Goal: Contribute content: Contribute content

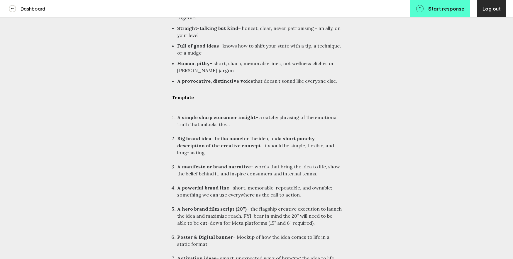
scroll to position [2038, 0]
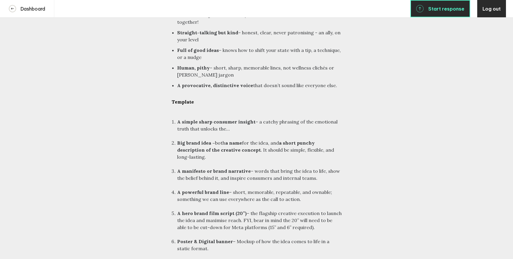
click at [424, 10] on icon at bounding box center [419, 8] width 7 height 7
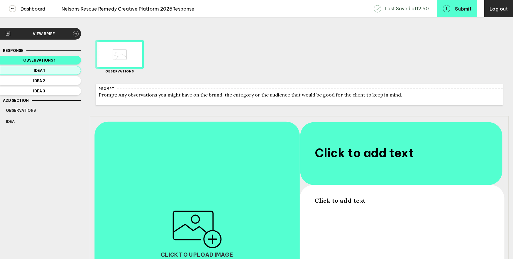
click at [62, 71] on span "Idea 1" at bounding box center [39, 70] width 67 height 4
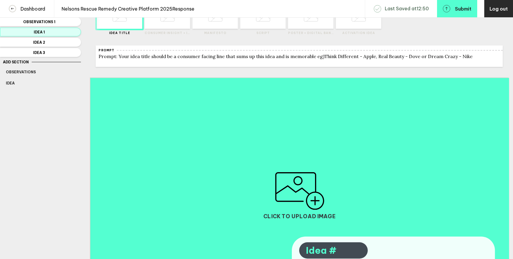
scroll to position [30, 0]
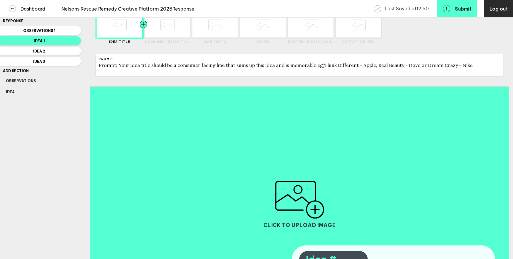
click at [160, 26] on div at bounding box center [154, 25] width 23 height 26
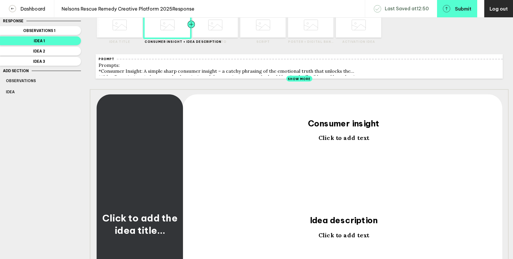
click at [210, 33] on div at bounding box center [202, 25] width 23 height 26
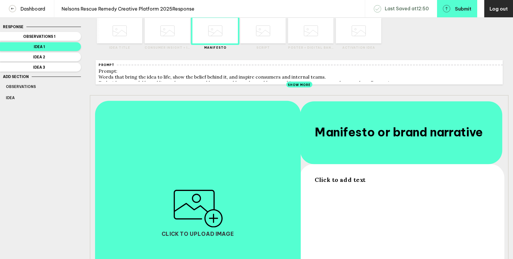
scroll to position [0, 0]
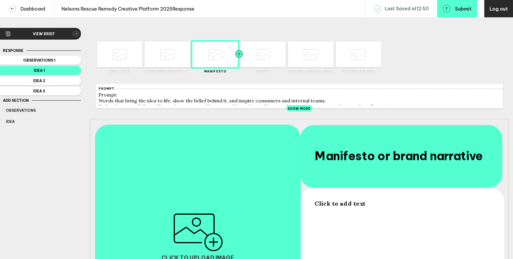
click at [262, 56] on div at bounding box center [250, 55] width 23 height 26
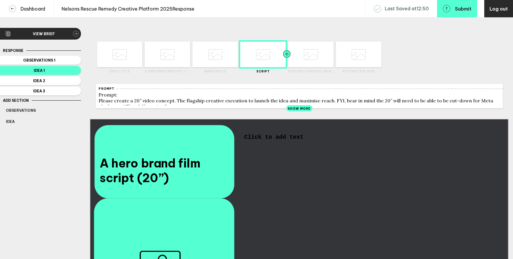
click at [305, 59] on div at bounding box center [298, 55] width 23 height 26
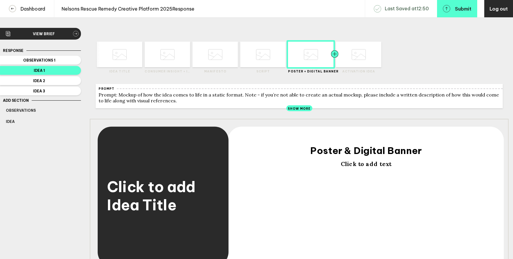
click at [343, 52] on div at bounding box center [346, 55] width 23 height 26
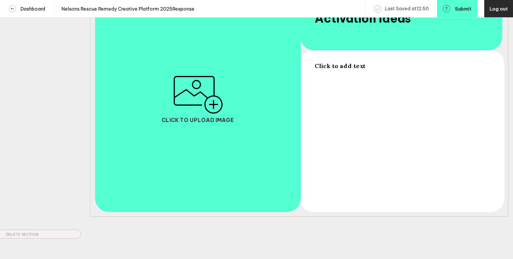
scroll to position [159, 0]
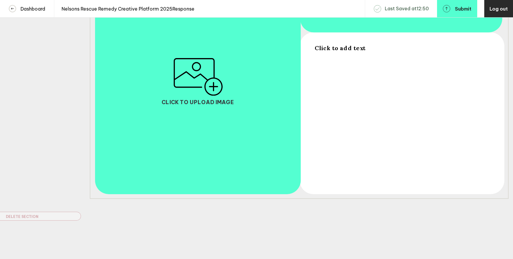
click at [285, 122] on div "Click to upload image" at bounding box center [197, 81] width 205 height 225
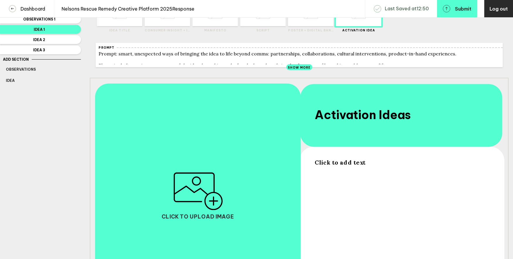
scroll to position [0, 0]
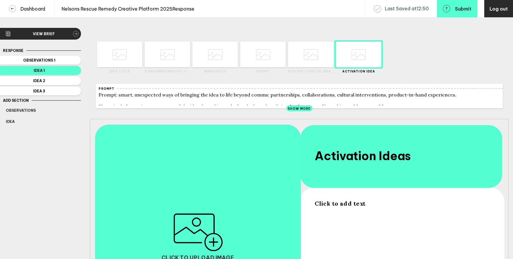
click at [298, 111] on span "Show More" at bounding box center [299, 109] width 23 height 4
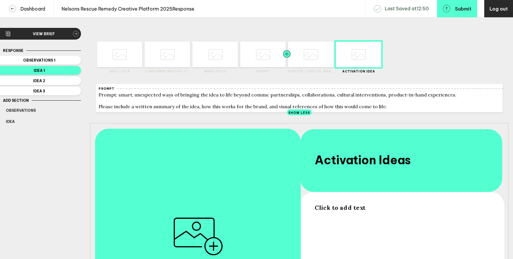
click at [304, 56] on div at bounding box center [298, 55] width 23 height 26
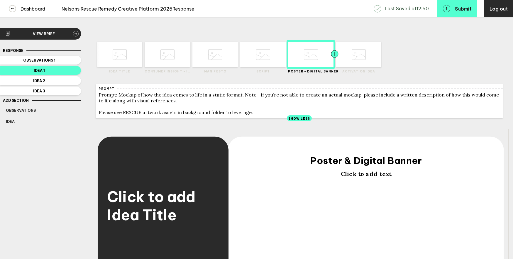
click at [344, 60] on div at bounding box center [346, 55] width 23 height 26
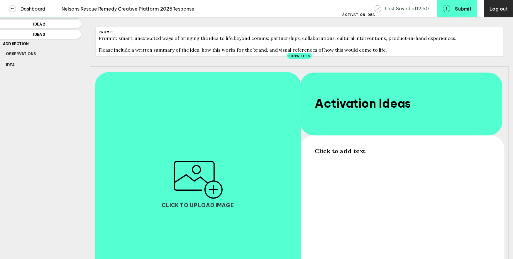
scroll to position [64, 0]
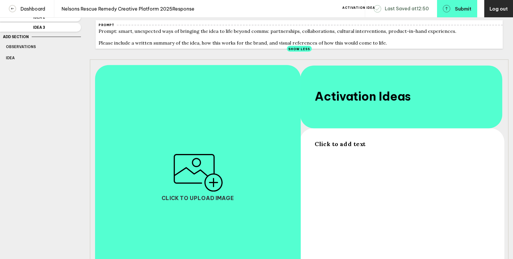
click at [199, 212] on div "Click to upload image" at bounding box center [197, 177] width 205 height 225
click at [209, 190] on img "button" at bounding box center [198, 173] width 50 height 38
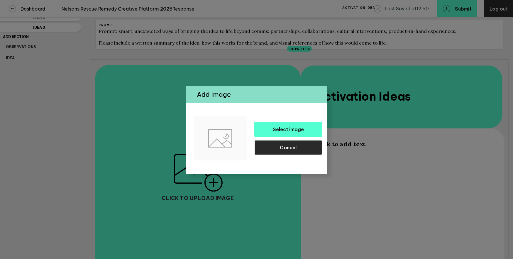
click at [274, 148] on button "Cancel" at bounding box center [288, 147] width 68 height 15
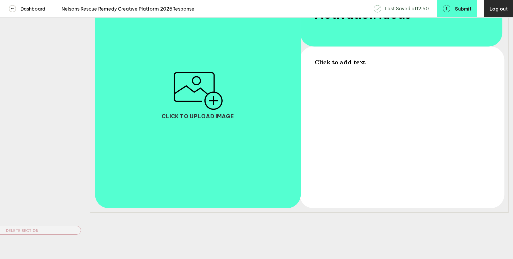
scroll to position [163, 0]
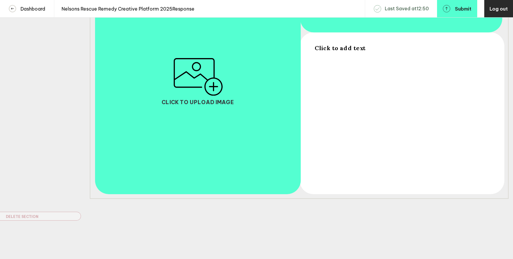
drag, startPoint x: 301, startPoint y: 110, endPoint x: 319, endPoint y: 110, distance: 18.5
click at [319, 110] on div "Click to add text Activation Ideas Click to upload image" at bounding box center [299, 81] width 419 height 236
click at [298, 110] on div "Click to upload image" at bounding box center [197, 81] width 205 height 225
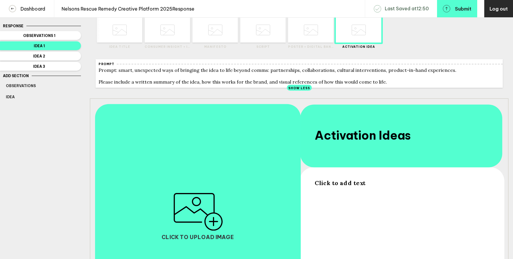
scroll to position [0, 0]
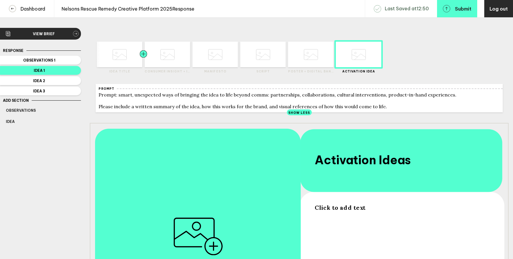
click at [127, 51] on div at bounding box center [132, 55] width 23 height 26
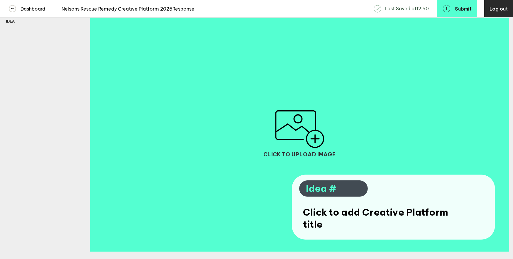
scroll to position [99, 0]
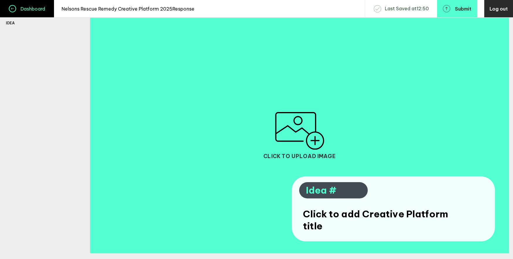
click at [25, 11] on h4 "Dashboard" at bounding box center [30, 9] width 29 height 6
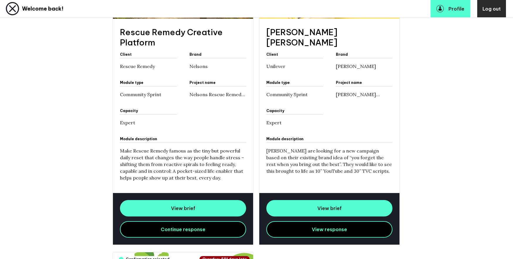
scroll to position [219, 0]
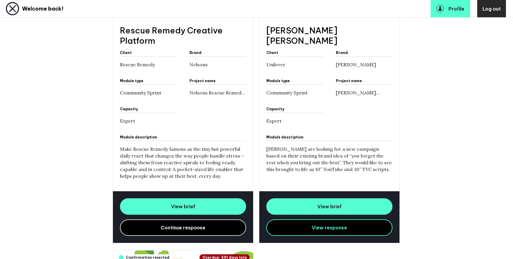
click at [168, 231] on link "Continue response" at bounding box center [183, 227] width 126 height 16
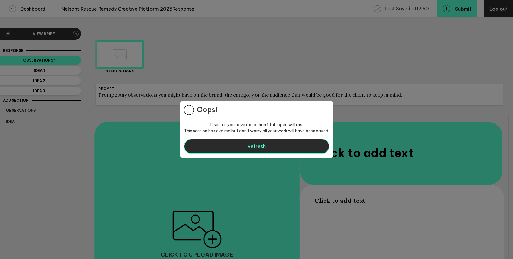
click at [216, 153] on button "Refresh" at bounding box center [257, 146] width 146 height 15
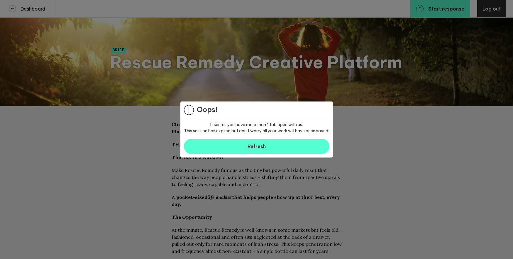
click at [165, 177] on div at bounding box center [256, 129] width 513 height 259
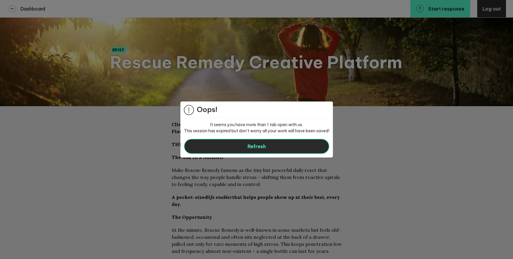
click at [209, 146] on button "Refresh" at bounding box center [257, 146] width 146 height 15
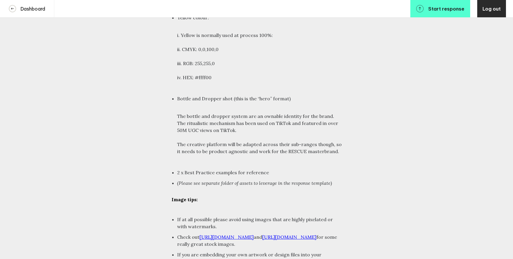
scroll to position [2638, 0]
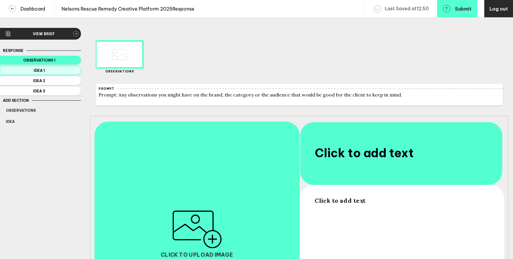
click at [65, 71] on span "Idea 1" at bounding box center [39, 70] width 67 height 4
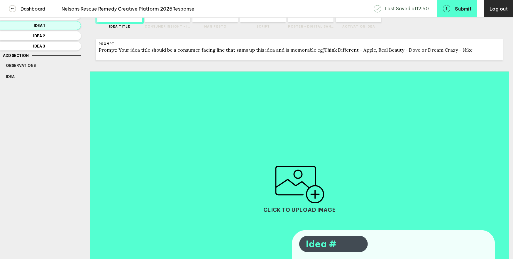
scroll to position [45, 0]
click at [166, 21] on icon at bounding box center [167, 10] width 14 height 22
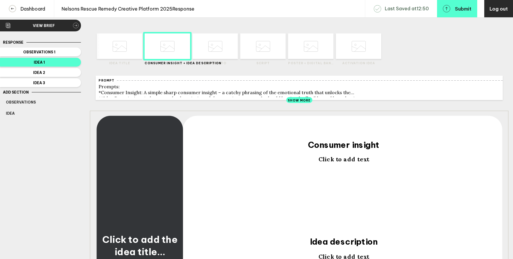
scroll to position [0, 0]
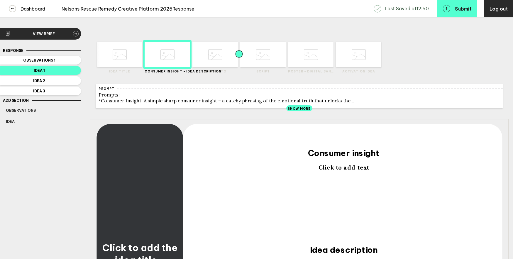
click at [226, 57] on div at bounding box center [228, 55] width 23 height 26
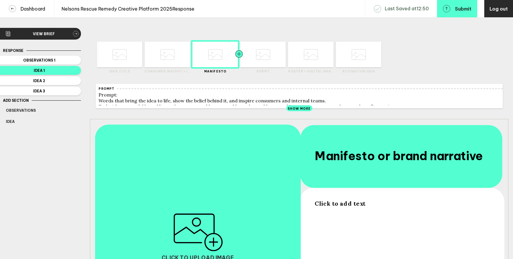
click at [258, 62] on div at bounding box center [250, 55] width 23 height 26
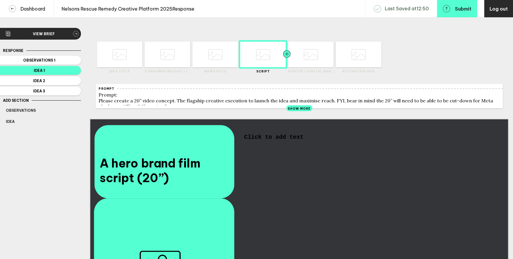
click at [304, 59] on div at bounding box center [298, 55] width 23 height 26
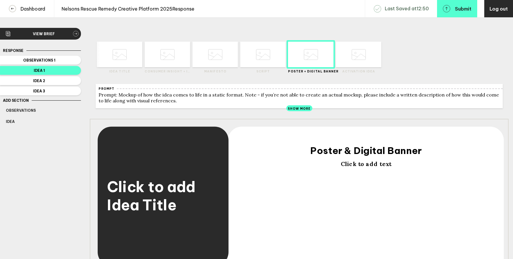
click at [387, 55] on div "Delete Created with Sketch. Move Left Created with Sketch. Move Right Created w…" at bounding box center [361, 53] width 51 height 40
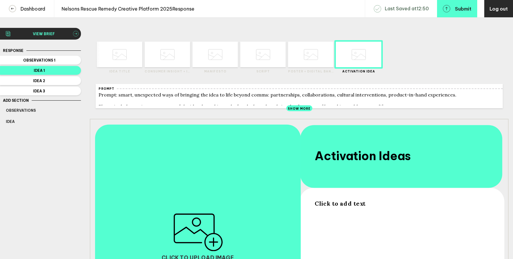
click at [62, 34] on span "View brief" at bounding box center [44, 34] width 58 height 4
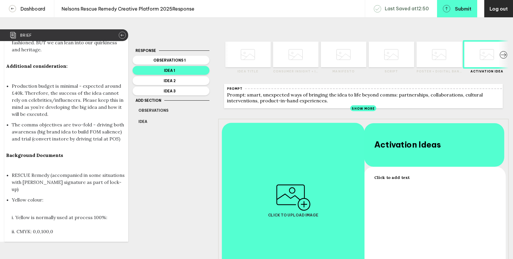
scroll to position [3016, 0]
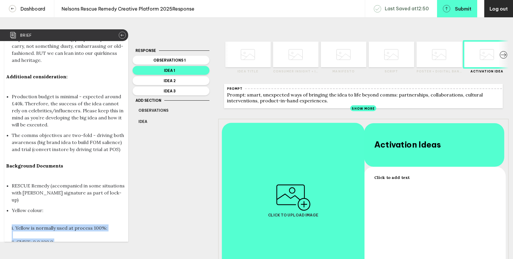
drag, startPoint x: 55, startPoint y: 165, endPoint x: 5, endPoint y: 122, distance: 66.1
click at [44, 217] on ul "i. Yellow is normally used at process 100%: ii. CMYK: 0,0,100,0 iii. RGB: 255,2…" at bounding box center [69, 248] width 115 height 63
drag, startPoint x: 51, startPoint y: 164, endPoint x: 11, endPoint y: 136, distance: 48.3
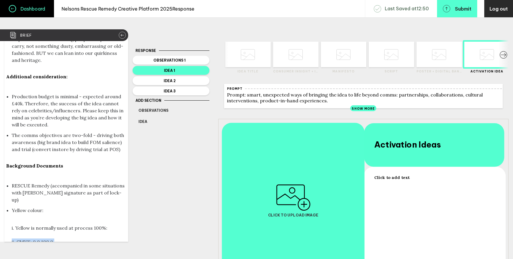
click at [29, 11] on link "Dashboard" at bounding box center [27, 8] width 54 height 17
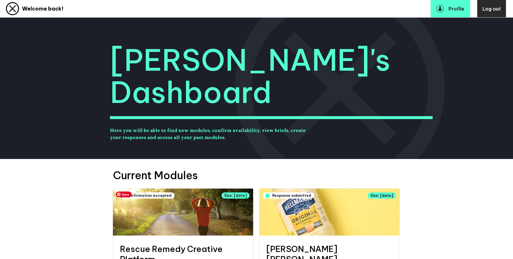
click at [159, 207] on img at bounding box center [183, 212] width 140 height 47
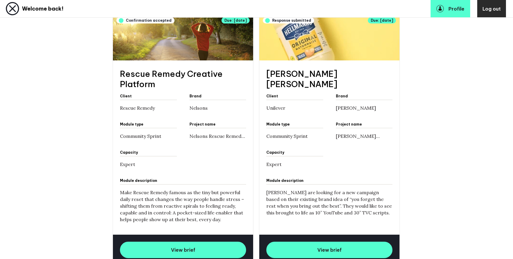
scroll to position [204, 0]
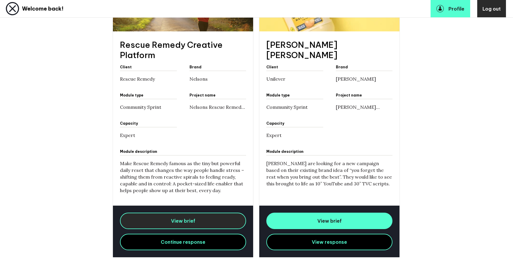
click at [172, 219] on span "View brief" at bounding box center [183, 221] width 24 height 6
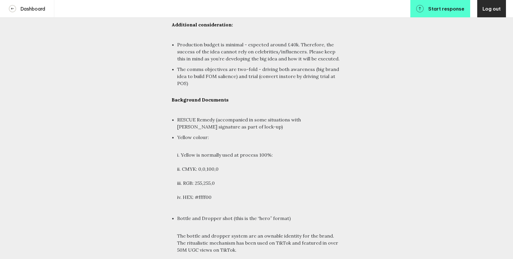
scroll to position [2485, 0]
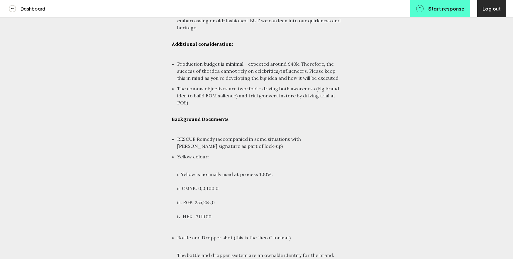
click at [213, 213] on li "iv. HEX: #ffff00" at bounding box center [259, 216] width 165 height 7
drag, startPoint x: 215, startPoint y: 138, endPoint x: 170, endPoint y: 109, distance: 53.4
copy ul "ii. CMYK: 0,0,100,0 iii. RGB: 255,255,0 iv. HEX: #ffff00"
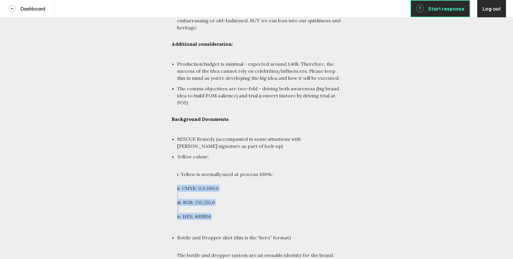
click at [438, 3] on link "Start response" at bounding box center [440, 8] width 60 height 17
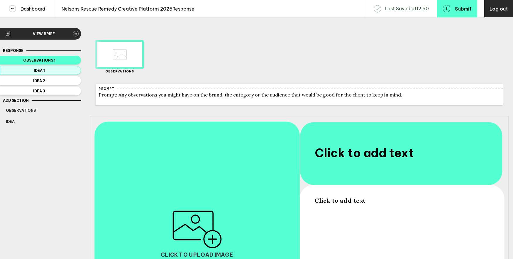
click at [52, 70] on span "Idea 1" at bounding box center [39, 70] width 67 height 4
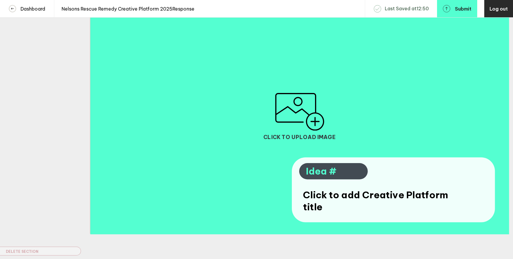
scroll to position [156, 0]
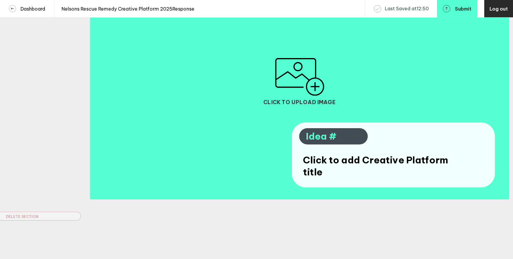
click at [334, 134] on span "Idea #" at bounding box center [333, 137] width 55 height 12
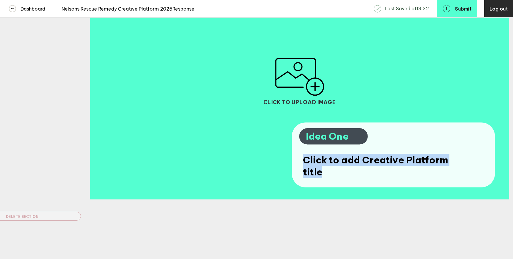
drag, startPoint x: 327, startPoint y: 174, endPoint x: 302, endPoint y: 160, distance: 28.6
click at [302, 160] on div "Click to add Creative Platform title" at bounding box center [376, 166] width 151 height 43
click at [306, 159] on span "Click to add Creative Platform title" at bounding box center [376, 166] width 146 height 24
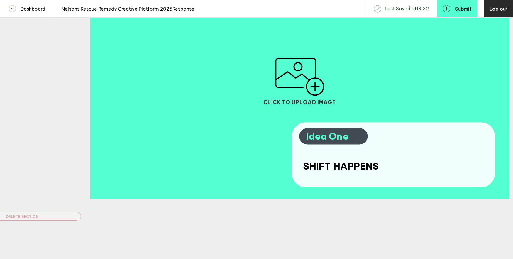
click at [340, 214] on div "Brief Client: Nelson’s Brand: Rescue Remedy Project: Creative Platform 2025 THE…" at bounding box center [256, 53] width 513 height 412
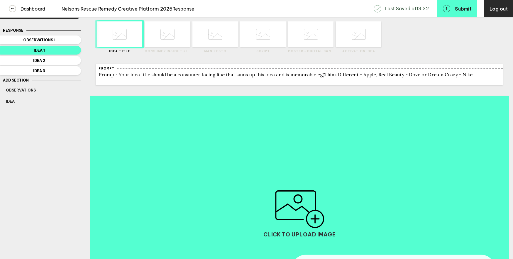
scroll to position [13, 0]
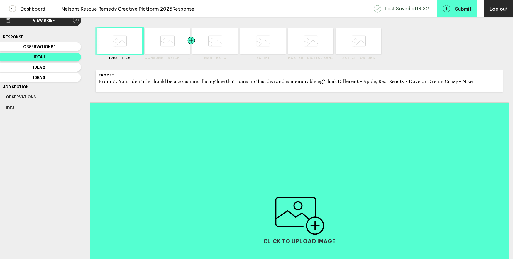
click at [176, 43] on div at bounding box center [180, 41] width 23 height 26
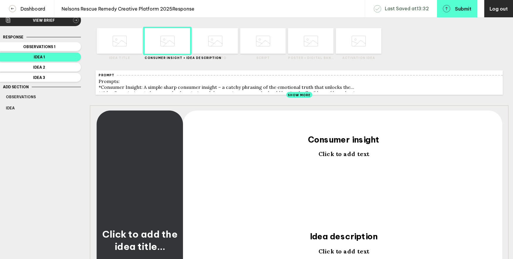
click at [330, 158] on span "Click to add text" at bounding box center [344, 154] width 51 height 7
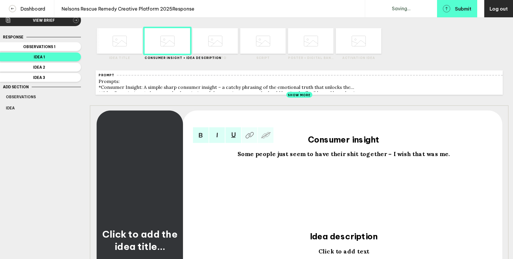
click at [330, 158] on span "Some people just seem to have their shit together – I wish that was me." at bounding box center [344, 154] width 212 height 7
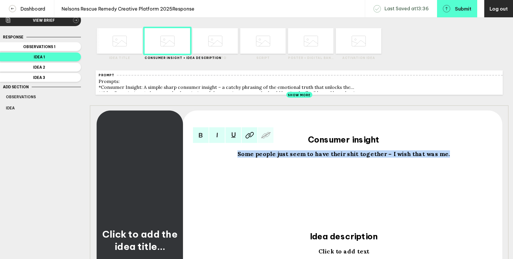
click at [330, 158] on span "Some people just seem to have their shit together – I wish that was me." at bounding box center [344, 154] width 212 height 7
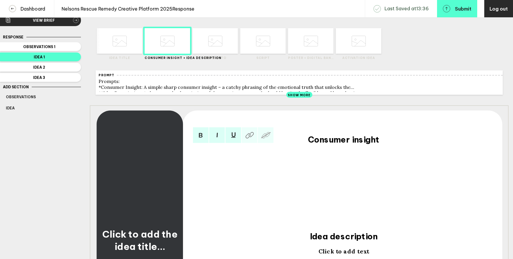
click at [330, 141] on span "Consumer insight" at bounding box center [344, 139] width 72 height 11
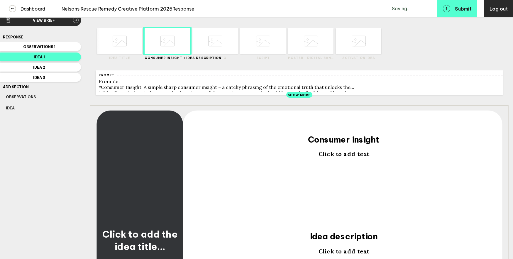
click at [334, 158] on span "Click to add text" at bounding box center [344, 154] width 51 height 7
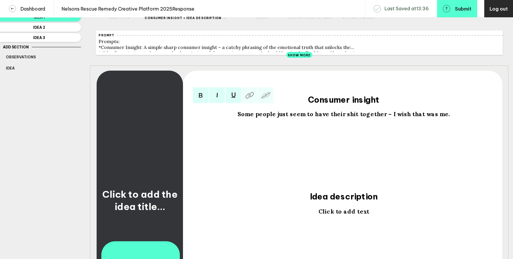
scroll to position [58, 0]
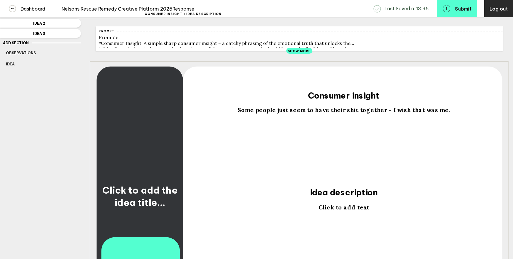
click at [334, 209] on span "Click to add text" at bounding box center [344, 207] width 51 height 7
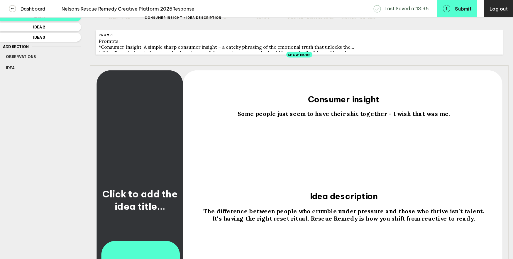
scroll to position [0, 0]
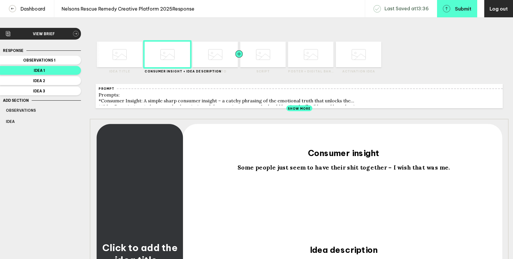
click at [225, 52] on div at bounding box center [228, 55] width 23 height 26
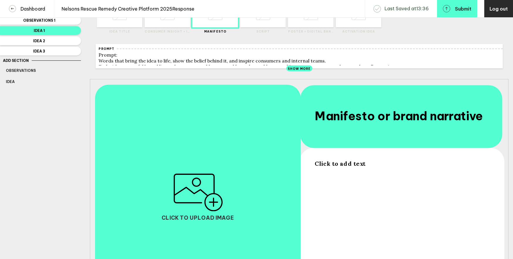
scroll to position [41, 0]
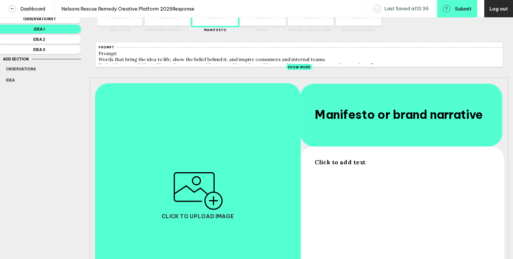
click at [343, 166] on span "Click to add text" at bounding box center [340, 161] width 51 height 7
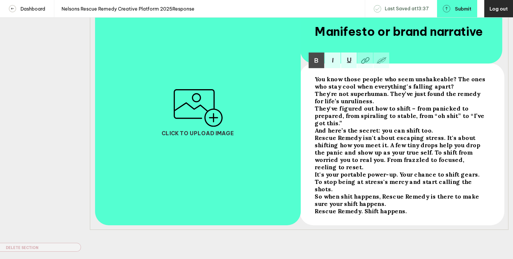
scroll to position [127, 0]
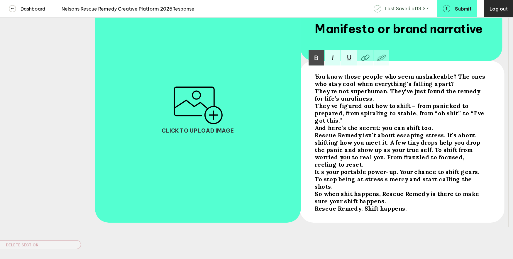
click at [415, 205] on div "Rescue Remedy. Shift happens." at bounding box center [401, 208] width 173 height 7
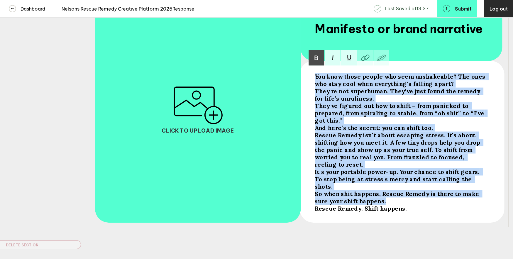
drag, startPoint x: 373, startPoint y: 184, endPoint x: 308, endPoint y: 75, distance: 126.2
click at [308, 75] on div "You know those people who seem unshakeable? The ones who stay cool when everyth…" at bounding box center [299, 110] width 419 height 236
click at [312, 60] on img at bounding box center [317, 58] width 16 height 16
click at [318, 62] on img at bounding box center [317, 58] width 16 height 16
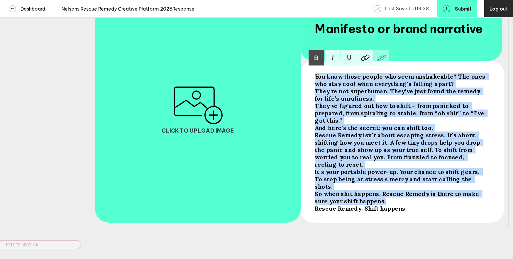
click at [358, 102] on span "They're not superhuman. They’ve just found the remedy for life’s unruliness." at bounding box center [398, 94] width 167 height 15
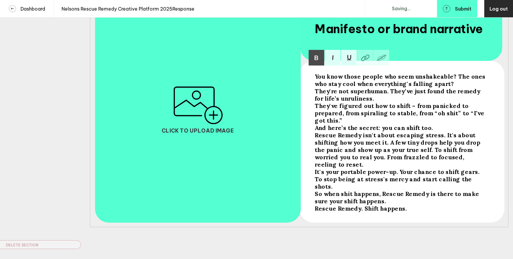
click at [348, 111] on span "They've figured out how to shift – from panicked to prepared, from spiraling to…" at bounding box center [400, 113] width 171 height 22
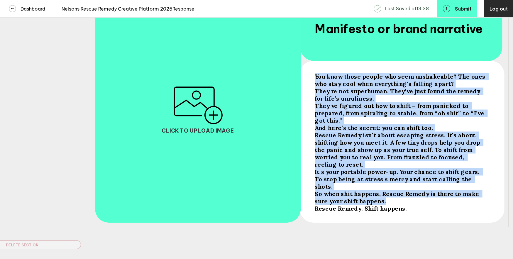
drag, startPoint x: 314, startPoint y: 80, endPoint x: 373, endPoint y: 182, distance: 118.1
click at [373, 182] on div "You know those people who seem unshakeable? The ones who stay cool when everyth…" at bounding box center [401, 143] width 177 height 145
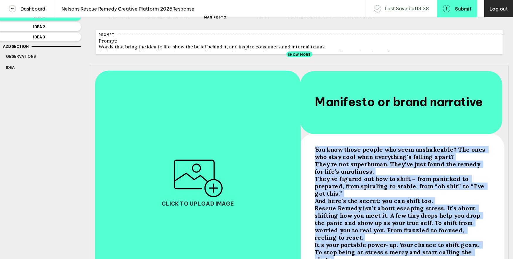
scroll to position [60, 0]
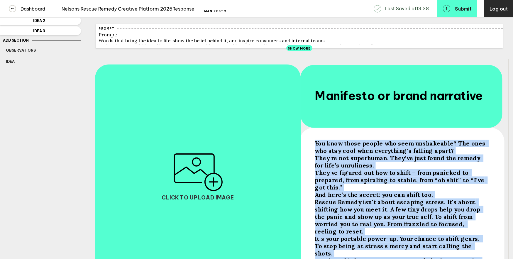
click at [323, 160] on span "They're not superhuman. They’ve just found the remedy for life’s unruliness." at bounding box center [398, 161] width 167 height 15
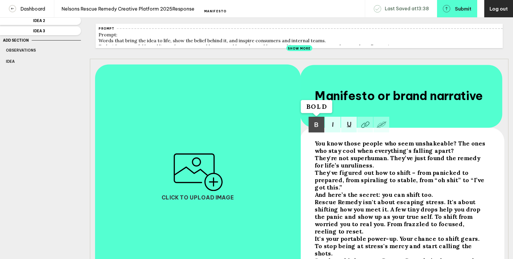
click at [317, 127] on img at bounding box center [317, 125] width 16 height 16
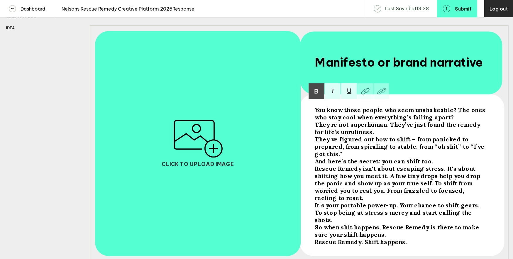
scroll to position [94, 0]
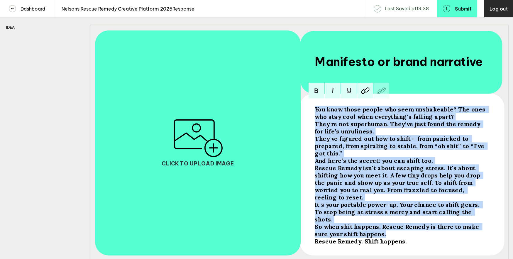
click at [367, 223] on span "So when shit happens, Rescue Remedy is there to make sure your shift happens." at bounding box center [398, 230] width 166 height 15
drag, startPoint x: 374, startPoint y: 215, endPoint x: 291, endPoint y: 109, distance: 134.1
click at [291, 109] on div "You know those people who seem unshakeable? The ones who stay cool when everyth…" at bounding box center [299, 143] width 419 height 236
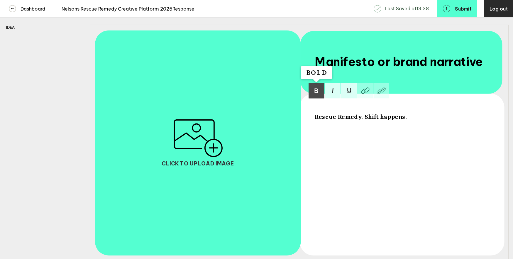
click at [310, 99] on img at bounding box center [317, 91] width 16 height 16
click at [327, 99] on img at bounding box center [333, 91] width 16 height 16
click at [333, 120] on span "Rescue Remedy. Shift happens." at bounding box center [361, 116] width 92 height 7
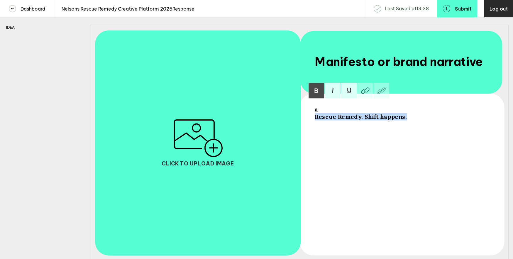
drag, startPoint x: 404, startPoint y: 119, endPoint x: 292, endPoint y: 119, distance: 112.1
click at [292, 119] on div "a Rescue Remedy. Shift happens. Manifesto or brand narrative Click to upload im…" at bounding box center [299, 143] width 419 height 236
click at [317, 88] on img at bounding box center [317, 91] width 16 height 16
click at [317, 89] on img at bounding box center [317, 91] width 16 height 16
click at [324, 113] on div "a" at bounding box center [401, 109] width 173 height 7
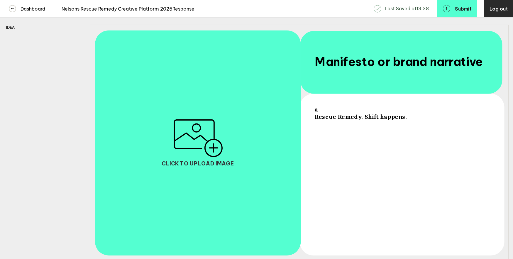
click at [346, 120] on span "Rescue Remedy. Shift happens." at bounding box center [361, 116] width 92 height 7
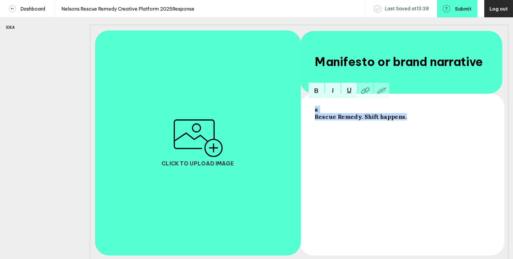
drag, startPoint x: 407, startPoint y: 122, endPoint x: 308, endPoint y: 110, distance: 100.2
click at [308, 110] on div "a Rescue Remedy. Shift happens. Manifesto or brand narrative Click to upload im…" at bounding box center [299, 143] width 419 height 236
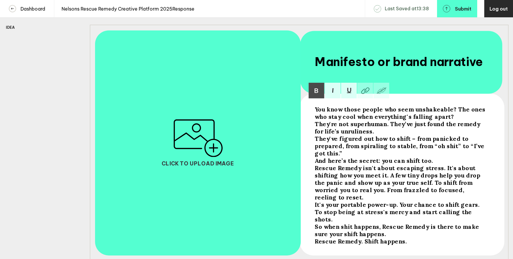
click at [442, 119] on div "You know those people who seem unshakeable? The ones who stay cool when everyth…" at bounding box center [401, 113] width 173 height 15
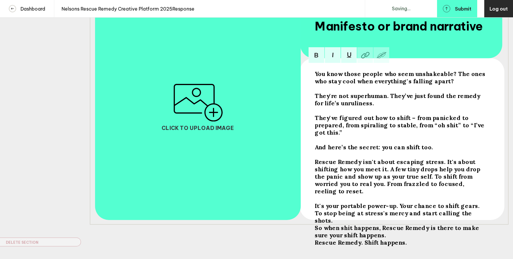
scroll to position [130, 0]
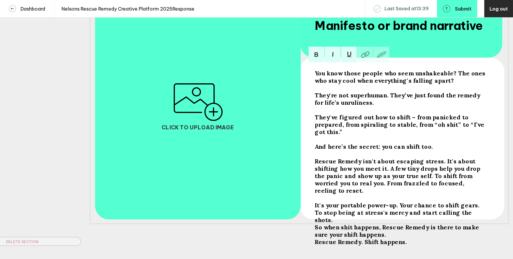
click at [315, 238] on span "Rescue Remedy. Shift happens." at bounding box center [361, 241] width 92 height 7
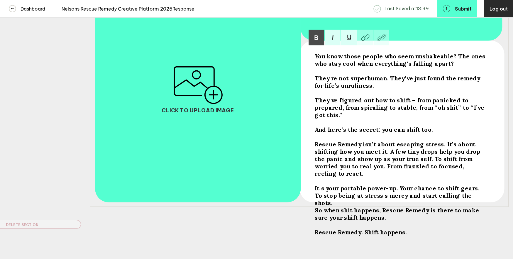
scroll to position [142, 0]
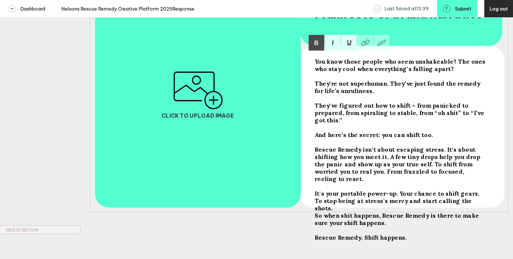
click at [341, 146] on span "Rescue Remedy isn't about escaping stress. It's about shifting how you meet it.…" at bounding box center [398, 164] width 167 height 37
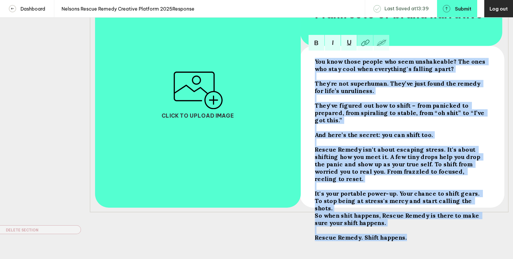
drag, startPoint x: 316, startPoint y: 65, endPoint x: 410, endPoint y: 241, distance: 200.5
click at [410, 241] on div "Brief Client: Nelson’s Brand: Rescue Remedy Project: Creative Platform 2025 THE…" at bounding box center [256, 65] width 513 height 415
click at [311, 43] on img at bounding box center [317, 43] width 16 height 16
click at [324, 102] on div at bounding box center [401, 97] width 173 height 7
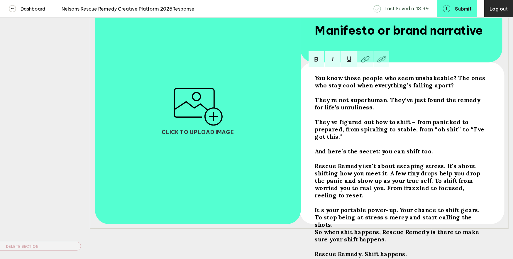
scroll to position [127, 0]
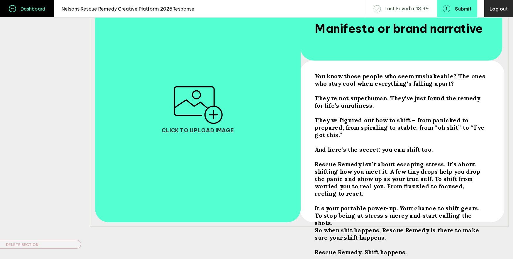
click at [25, 9] on h4 "Dashboard" at bounding box center [30, 9] width 29 height 6
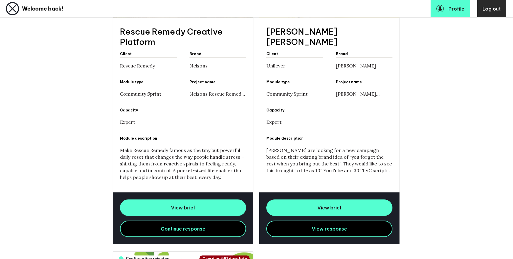
scroll to position [224, 0]
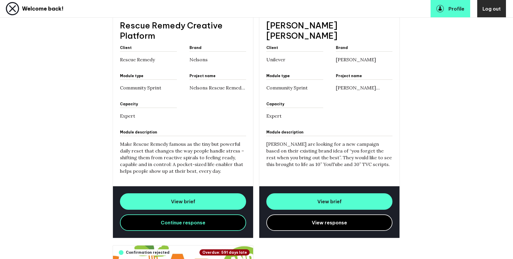
click at [312, 224] on link "View response" at bounding box center [329, 222] width 126 height 16
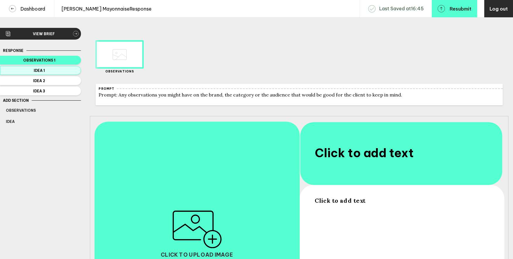
click at [68, 69] on span "Idea 1" at bounding box center [39, 70] width 67 height 4
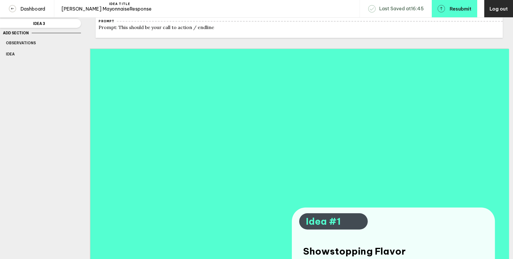
scroll to position [1, 0]
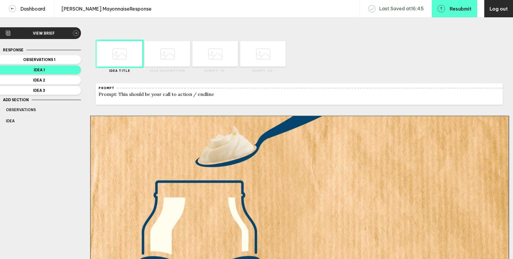
click at [168, 59] on icon at bounding box center [167, 54] width 14 height 22
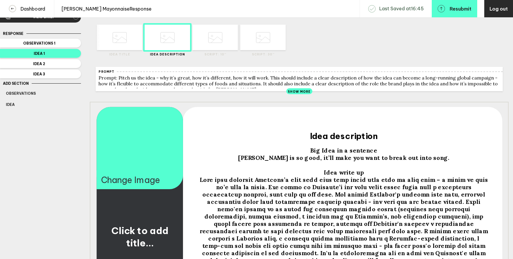
scroll to position [0, 0]
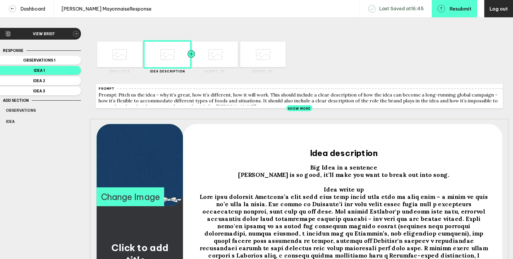
click at [209, 60] on div at bounding box center [202, 55] width 23 height 26
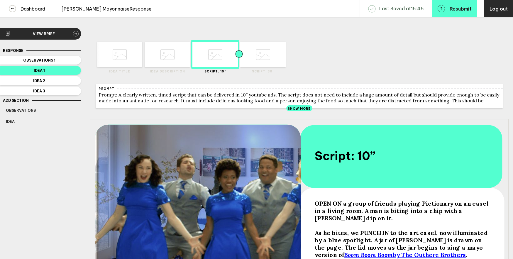
click at [256, 47] on div at bounding box center [250, 55] width 23 height 26
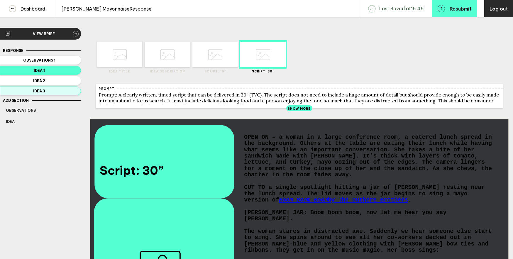
click at [76, 82] on icon "button" at bounding box center [76, 91] width 5 height 44
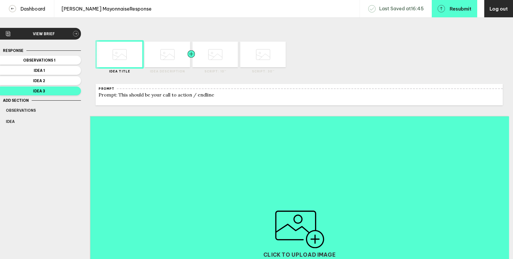
click at [169, 57] on div at bounding box center [180, 55] width 23 height 26
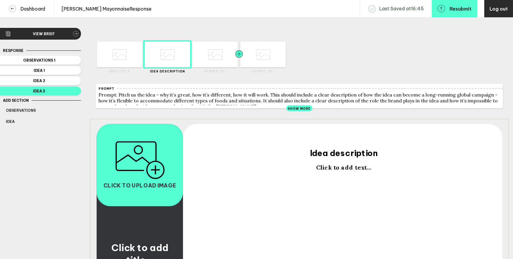
click at [224, 57] on div at bounding box center [228, 55] width 23 height 26
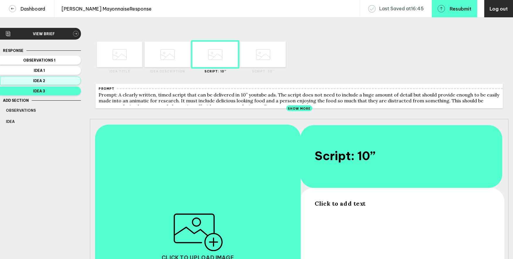
click at [60, 79] on span "Idea 2" at bounding box center [39, 81] width 67 height 4
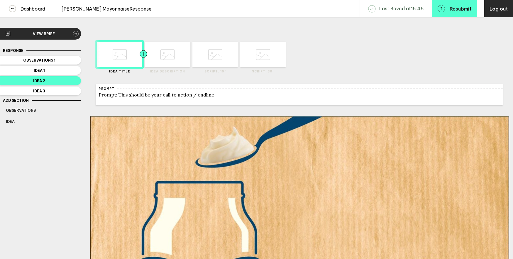
click at [166, 62] on div at bounding box center [154, 55] width 23 height 26
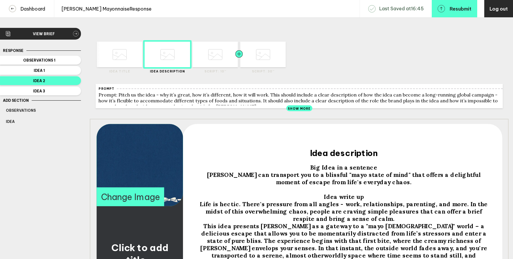
click at [217, 50] on div at bounding box center [228, 55] width 23 height 26
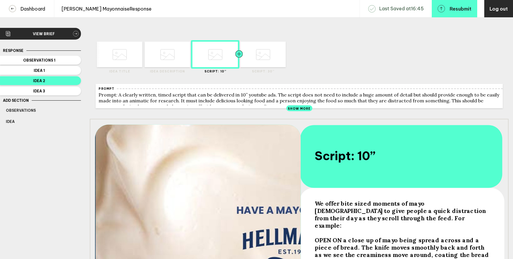
click at [253, 49] on div at bounding box center [250, 55] width 23 height 26
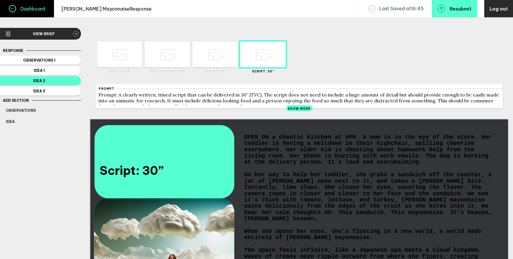
click at [29, 11] on h4 "Dashboard" at bounding box center [30, 9] width 29 height 6
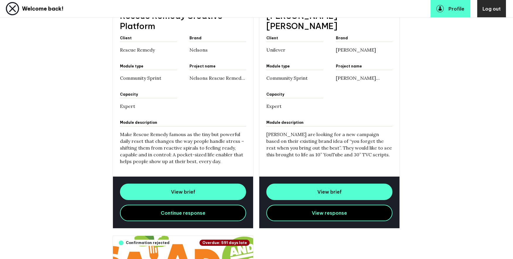
scroll to position [238, 0]
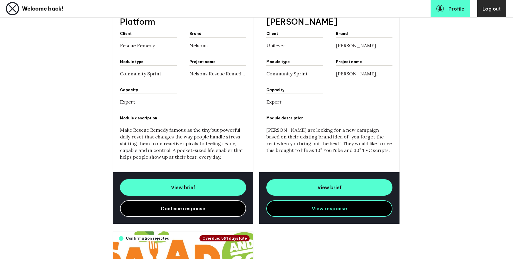
click at [180, 208] on span "Continue response" at bounding box center [183, 209] width 45 height 6
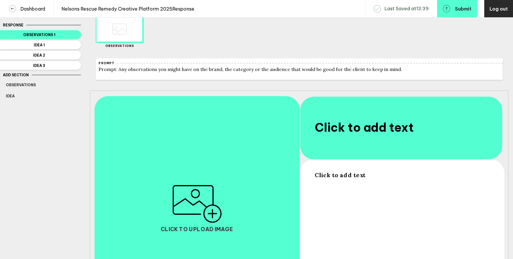
scroll to position [25, 0]
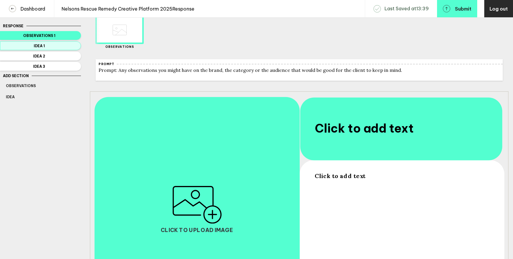
click at [68, 47] on span "Idea 1" at bounding box center [39, 46] width 67 height 4
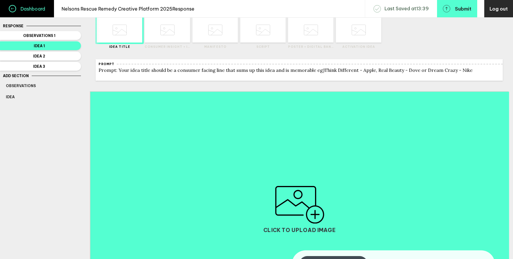
click at [36, 12] on link "Dashboard" at bounding box center [27, 8] width 54 height 17
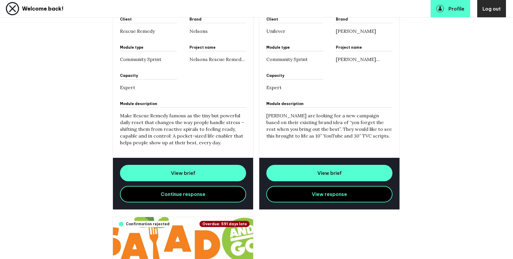
scroll to position [271, 0]
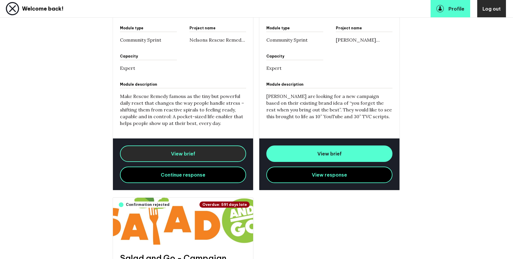
click at [189, 155] on span "View brief" at bounding box center [183, 154] width 24 height 6
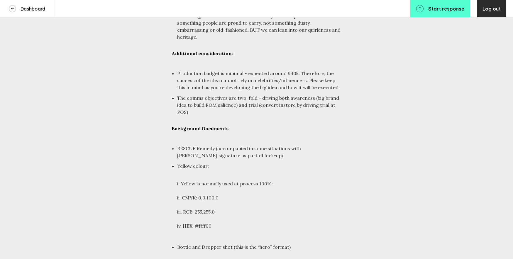
scroll to position [2476, 0]
click at [33, 10] on h4 "Dashboard" at bounding box center [30, 9] width 29 height 6
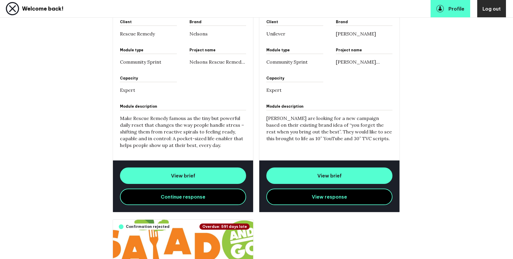
scroll to position [258, 0]
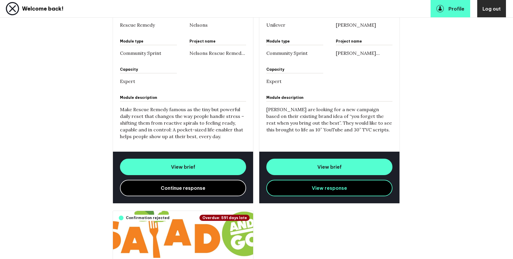
click at [184, 190] on span "Continue response" at bounding box center [183, 188] width 45 height 6
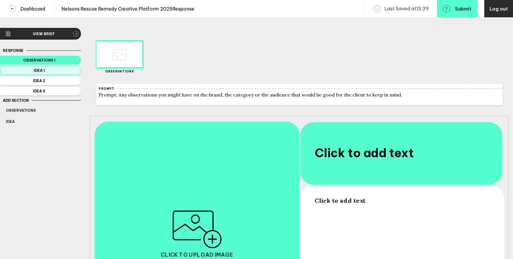
click at [57, 72] on span "Idea 1" at bounding box center [39, 70] width 67 height 4
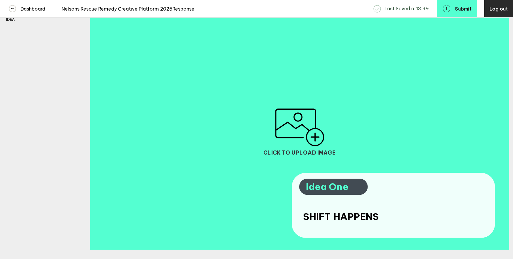
scroll to position [103, 0]
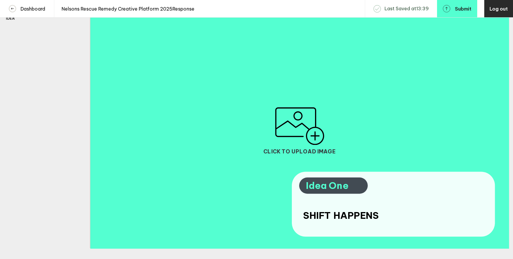
click at [302, 126] on img "button" at bounding box center [300, 126] width 50 height 38
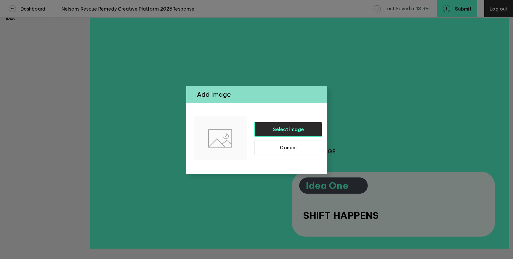
click at [280, 131] on span "Select image" at bounding box center [288, 129] width 31 height 6
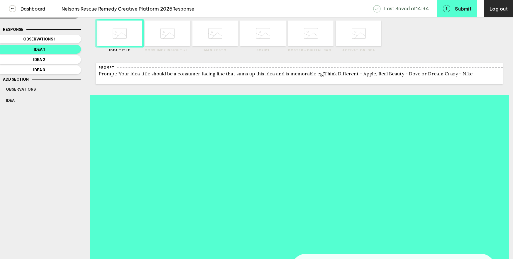
scroll to position [0, 0]
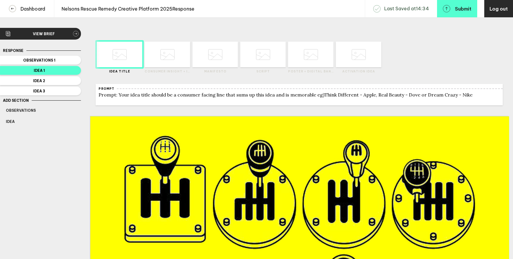
click at [168, 57] on icon at bounding box center [167, 54] width 14 height 22
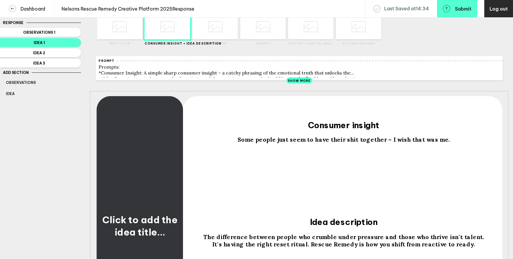
scroll to position [29, 0]
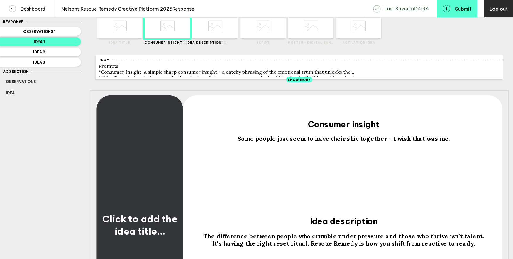
click at [141, 146] on div at bounding box center [140, 135] width 87 height 82
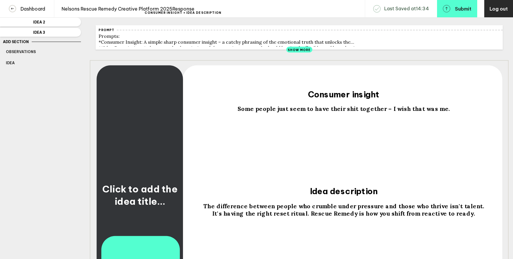
scroll to position [80, 0]
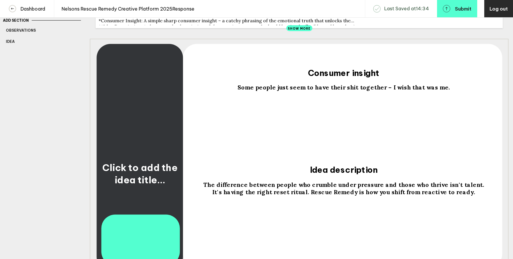
click at [141, 182] on span "Click to add the idea title…" at bounding box center [140, 174] width 82 height 24
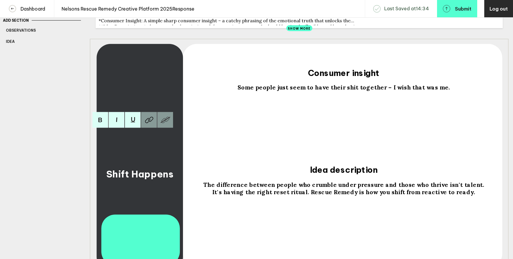
click at [153, 96] on div at bounding box center [140, 84] width 87 height 82
click at [145, 93] on div at bounding box center [140, 84] width 87 height 82
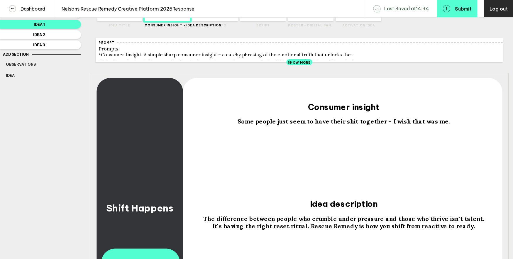
scroll to position [40, 0]
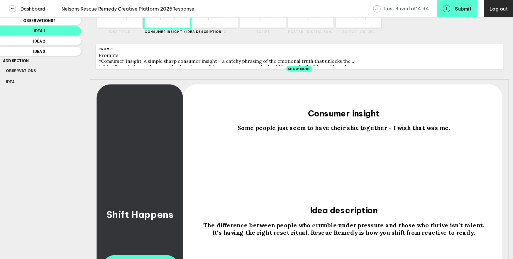
click at [139, 119] on div at bounding box center [140, 125] width 87 height 82
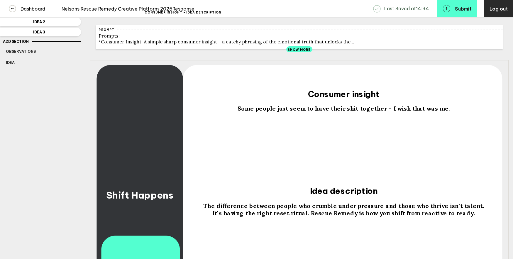
click at [139, 125] on div at bounding box center [140, 105] width 87 height 82
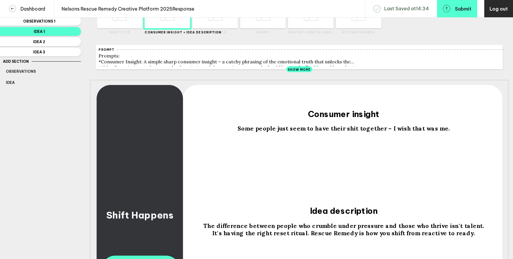
scroll to position [29, 0]
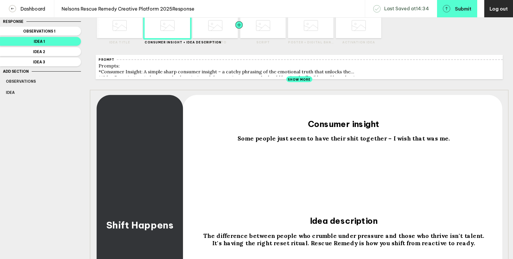
click at [219, 30] on div at bounding box center [228, 26] width 23 height 26
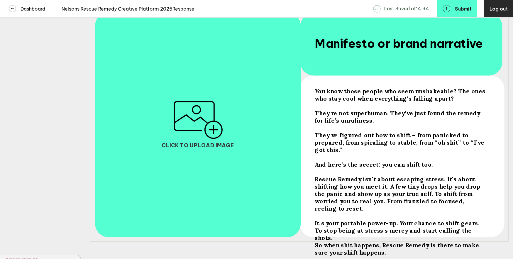
scroll to position [113, 0]
click at [205, 134] on img "button" at bounding box center [198, 120] width 50 height 38
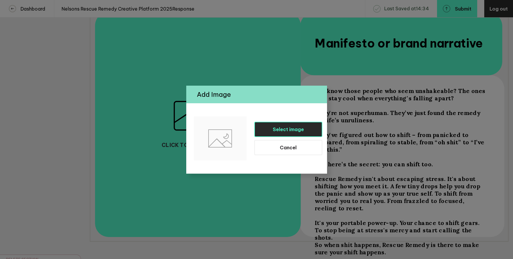
click at [271, 127] on button "Select image" at bounding box center [288, 129] width 68 height 15
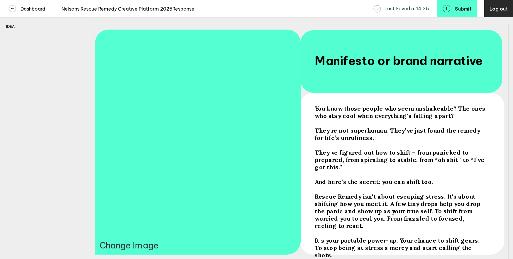
scroll to position [0, 0]
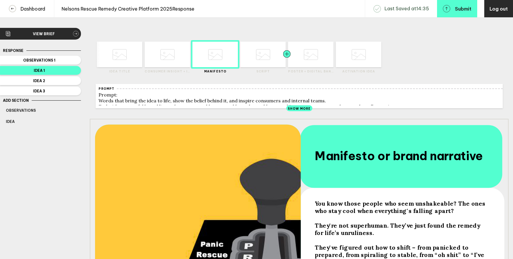
click at [267, 54] on div at bounding box center [275, 55] width 23 height 26
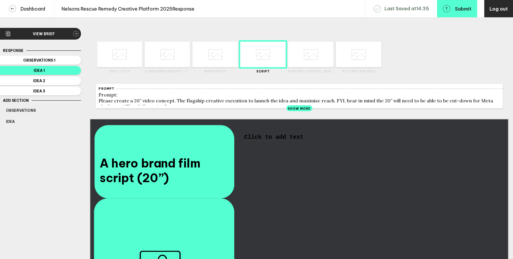
click at [56, 72] on span "Idea 1" at bounding box center [39, 70] width 67 height 4
click at [131, 54] on div at bounding box center [132, 55] width 23 height 26
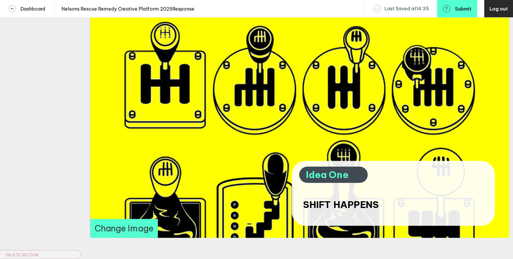
scroll to position [146, 0]
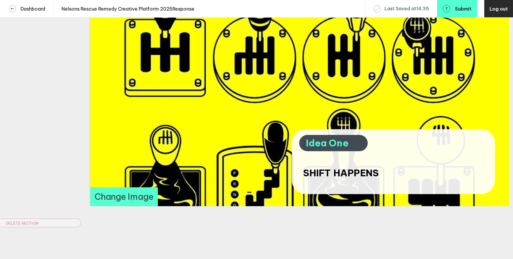
click at [342, 175] on span "SHIFT HAPPENS" at bounding box center [341, 173] width 76 height 12
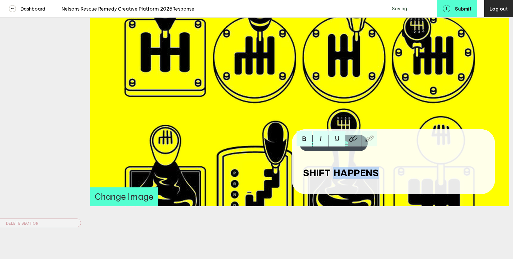
click at [342, 175] on span "SHIFT HAPPENS" at bounding box center [341, 173] width 76 height 12
click at [138, 204] on button "Change Image" at bounding box center [123, 196] width 67 height 19
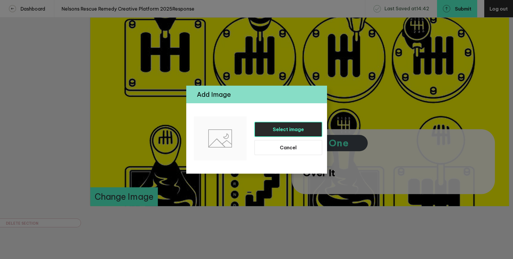
click at [288, 134] on button "Select image" at bounding box center [288, 129] width 68 height 15
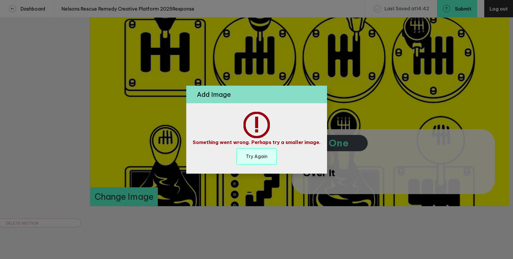
click at [257, 158] on h6 "Try Again" at bounding box center [257, 156] width 22 height 7
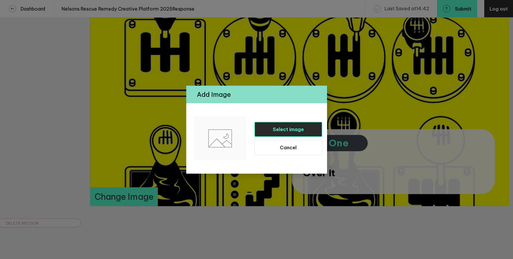
click at [286, 132] on button "Select image" at bounding box center [288, 129] width 68 height 15
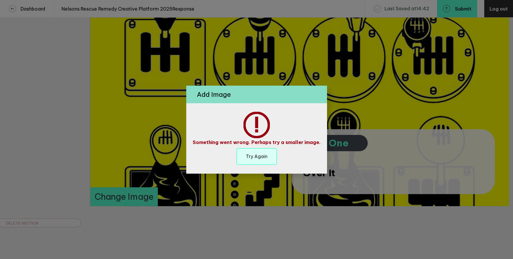
click at [244, 161] on button "Try Again" at bounding box center [256, 156] width 40 height 17
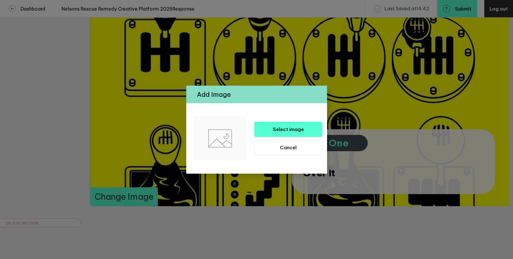
scroll to position [146, 0]
click at [272, 148] on button "Cancel" at bounding box center [288, 147] width 68 height 15
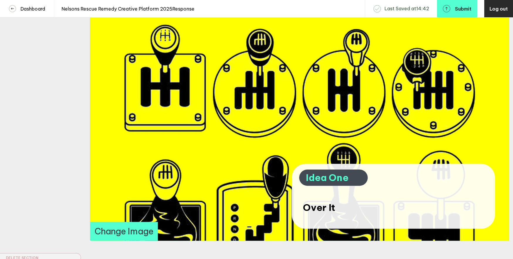
scroll to position [109, 0]
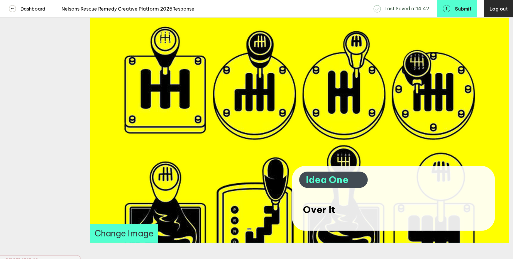
click at [128, 238] on button "Change Image" at bounding box center [123, 233] width 67 height 19
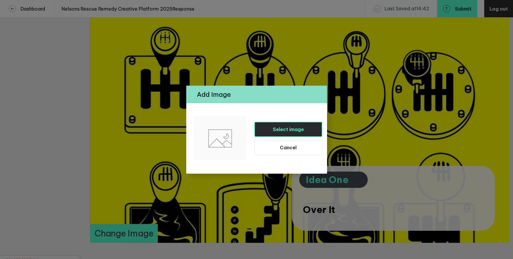
click at [268, 134] on button "Select image" at bounding box center [288, 129] width 68 height 15
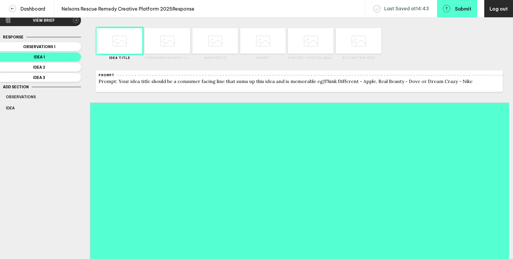
scroll to position [4, 0]
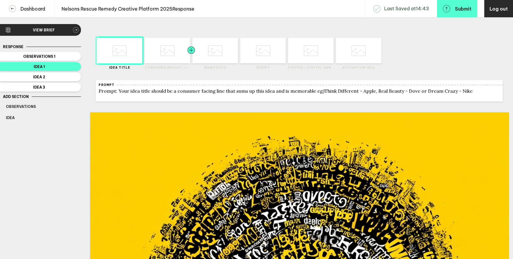
click at [170, 53] on div at bounding box center [180, 51] width 23 height 26
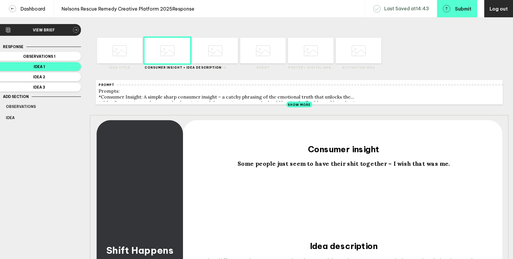
click at [367, 165] on span "Some people just seem to have their shit together – I wish that was me." at bounding box center [344, 163] width 212 height 7
click at [367, 166] on span "Some people just seem to have their shit together – I wish that was me." at bounding box center [344, 163] width 212 height 7
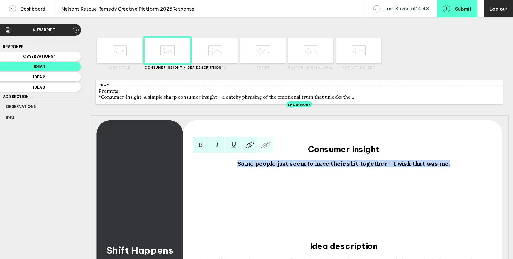
click at [367, 166] on span "Some people just seem to have their shit together – I wish that was me." at bounding box center [344, 163] width 212 height 7
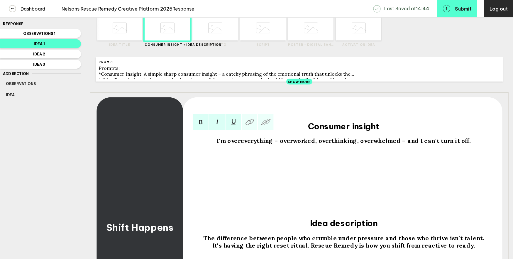
scroll to position [27, 0]
click at [128, 231] on span "Shift Happens" at bounding box center [139, 227] width 67 height 12
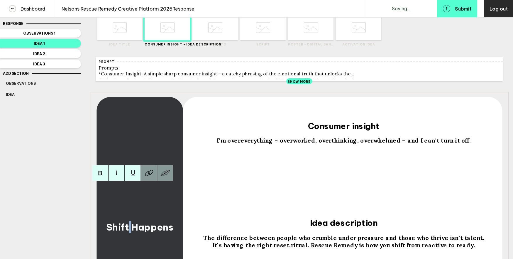
click at [128, 231] on span "Shift Happens" at bounding box center [139, 227] width 67 height 12
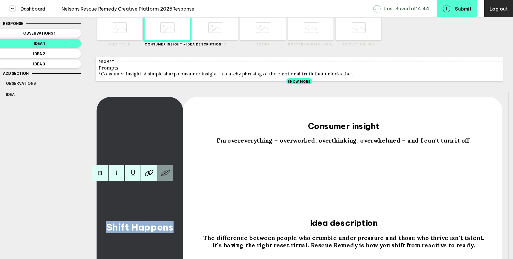
click at [128, 231] on span "Shift Happens" at bounding box center [139, 227] width 67 height 12
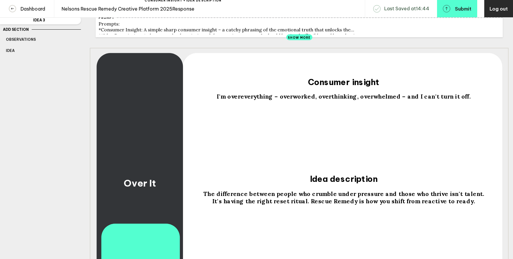
scroll to position [72, 0]
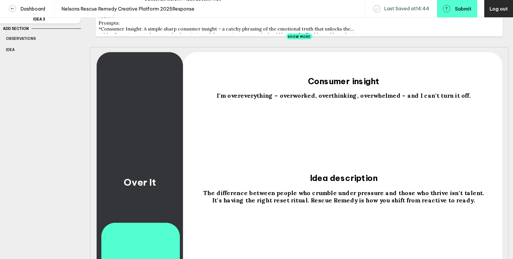
click at [260, 201] on span "The difference between people who crumble under pressure and those who thrive i…" at bounding box center [345, 196] width 283 height 15
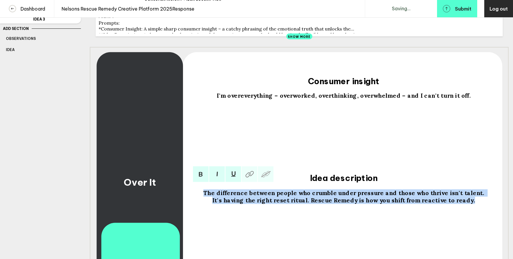
click at [260, 201] on span "The difference between people who crumble under pressure and those who thrive i…" at bounding box center [345, 196] width 283 height 15
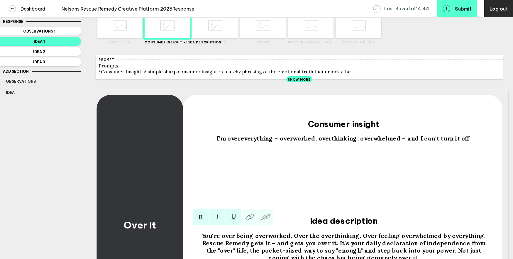
scroll to position [0, 0]
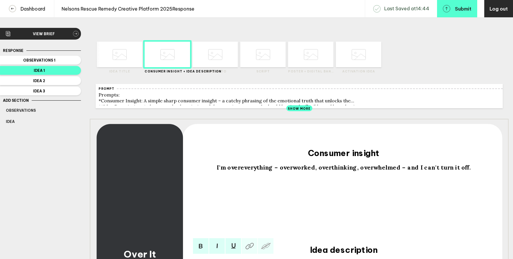
click at [214, 57] on icon at bounding box center [215, 54] width 14 height 22
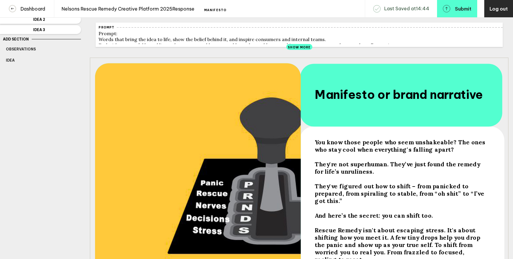
scroll to position [63, 0]
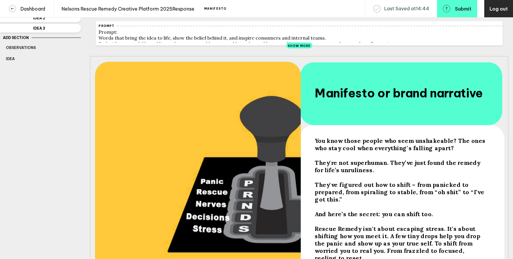
click at [341, 203] on div at bounding box center [401, 206] width 173 height 7
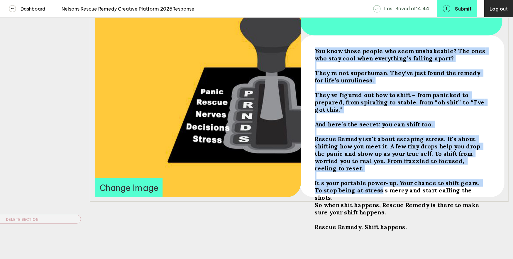
scroll to position [159, 0]
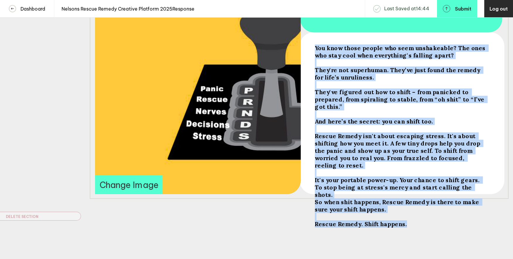
drag, startPoint x: 314, startPoint y: 112, endPoint x: 409, endPoint y: 203, distance: 131.6
click at [409, 187] on div "You know those people who seem unshakeable? The ones who stay cool when everyth…" at bounding box center [401, 114] width 177 height 145
click at [360, 176] on span "It's your portable power-up. Your chance to shift gears. To stop being at stres…" at bounding box center [398, 187] width 166 height 22
drag, startPoint x: 314, startPoint y: 46, endPoint x: 401, endPoint y: 202, distance: 178.9
click at [401, 187] on div "You know those people who seem unshakeable? The ones who stay cool when everyth…" at bounding box center [401, 114] width 177 height 145
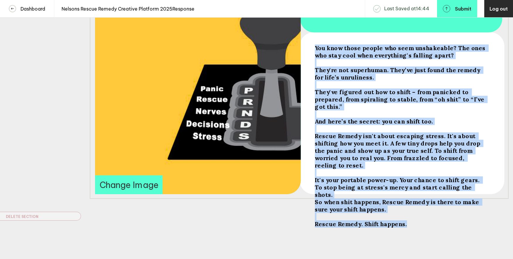
click at [401, 220] on span "Rescue Remedy. Shift happens." at bounding box center [361, 223] width 92 height 7
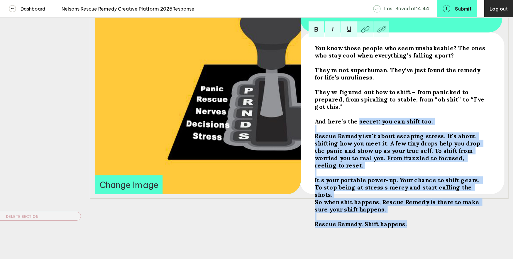
drag, startPoint x: 401, startPoint y: 202, endPoint x: 357, endPoint y: 113, distance: 99.2
click at [357, 113] on div "You know those people who seem unshakeable? The ones who stay cool when everyth…" at bounding box center [401, 135] width 173 height 183
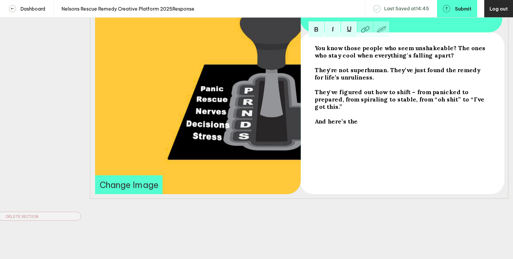
drag, startPoint x: 359, startPoint y: 114, endPoint x: 317, endPoint y: 41, distance: 84.1
click at [317, 41] on div "You know those people who seem unshakeable? The ones who stay cool when everyth…" at bounding box center [299, 81] width 419 height 236
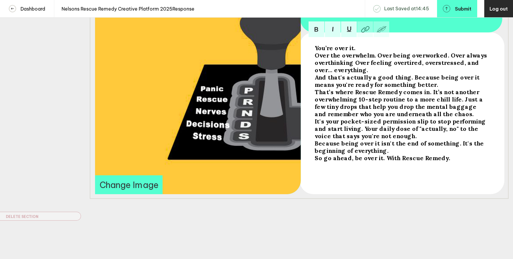
click at [315, 55] on span "Over the overwhelm. Over being overworked. Over always overthinking Over feelin…" at bounding box center [402, 63] width 174 height 22
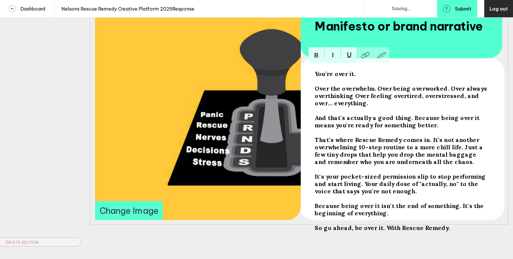
scroll to position [129, 0]
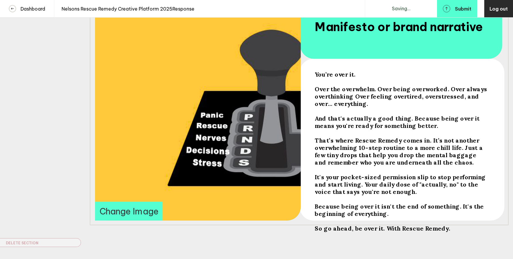
click at [130, 213] on button "Change Image" at bounding box center [128, 211] width 67 height 19
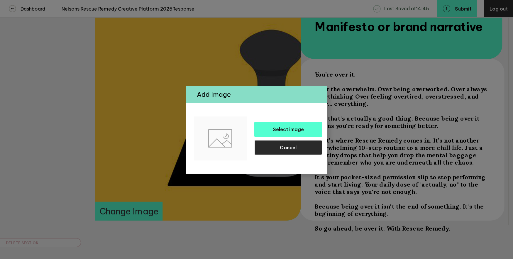
click at [276, 144] on button "Cancel" at bounding box center [288, 147] width 68 height 15
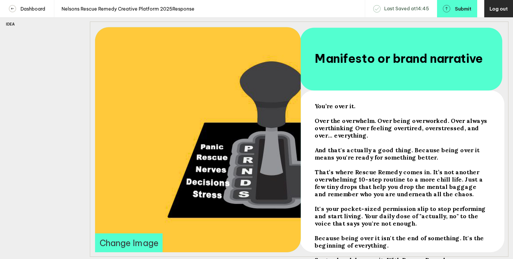
scroll to position [98, 0]
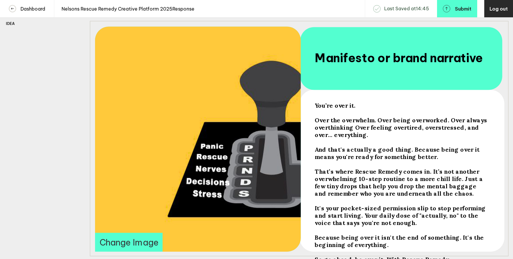
click at [144, 244] on button "Change Image" at bounding box center [128, 242] width 67 height 19
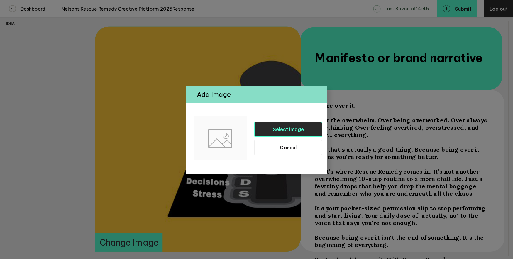
click at [288, 129] on span "Select image" at bounding box center [288, 129] width 31 height 6
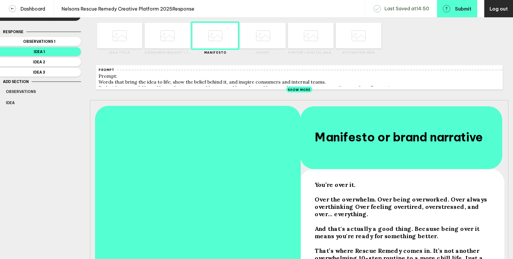
scroll to position [0, 0]
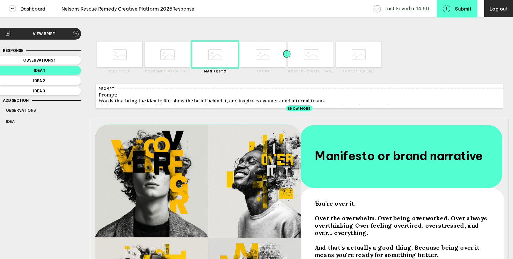
click at [266, 53] on div at bounding box center [275, 55] width 23 height 26
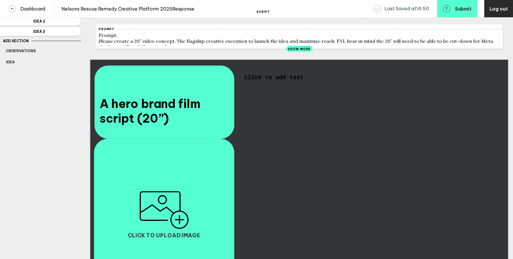
scroll to position [66, 0]
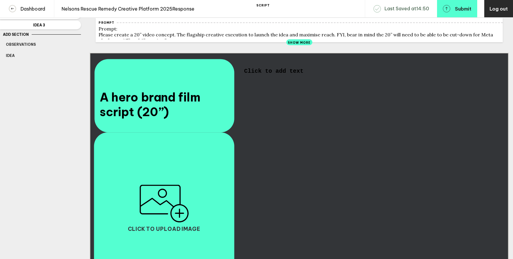
click at [179, 216] on img "button" at bounding box center [164, 204] width 50 height 38
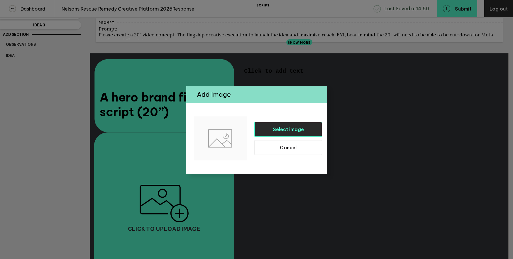
click at [282, 130] on span "Select image" at bounding box center [288, 129] width 31 height 6
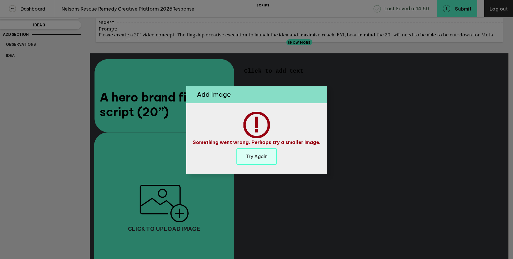
click at [271, 148] on button "Try Again" at bounding box center [256, 156] width 40 height 17
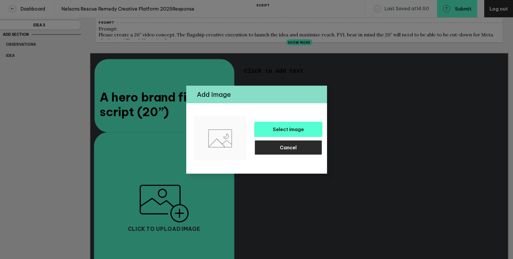
click at [299, 147] on button "Cancel" at bounding box center [288, 147] width 68 height 15
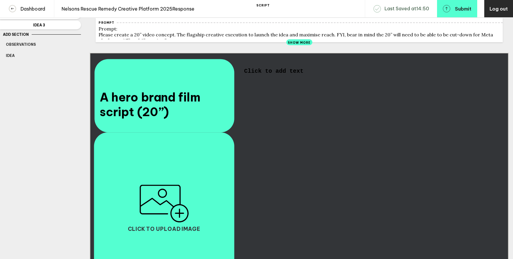
click at [284, 74] on span "Click to add text" at bounding box center [273, 71] width 59 height 6
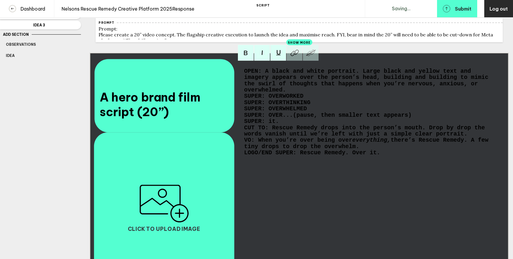
click at [244, 74] on span "OPEN: A black and white portrait. Large black and yellow text and imagery appea…" at bounding box center [368, 80] width 248 height 25
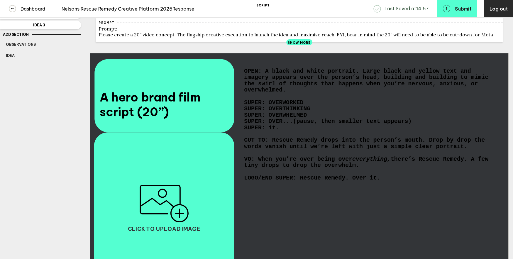
click at [180, 217] on img "button" at bounding box center [164, 204] width 50 height 38
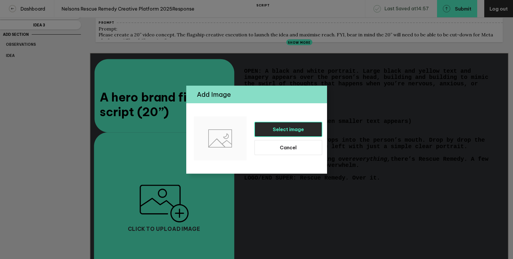
click at [271, 132] on button "Select image" at bounding box center [288, 129] width 68 height 15
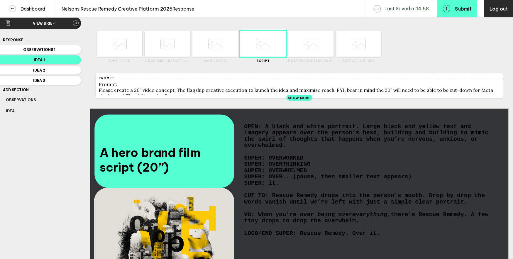
scroll to position [0, 0]
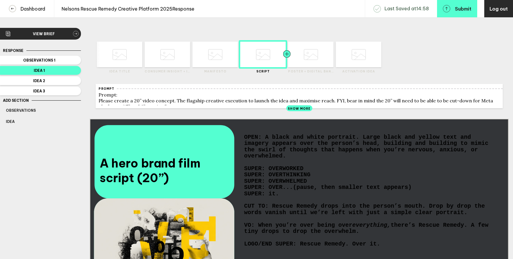
click at [304, 58] on div at bounding box center [298, 55] width 23 height 26
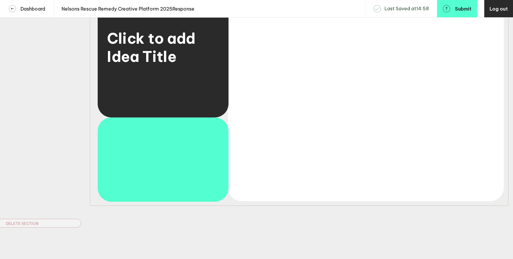
scroll to position [159, 0]
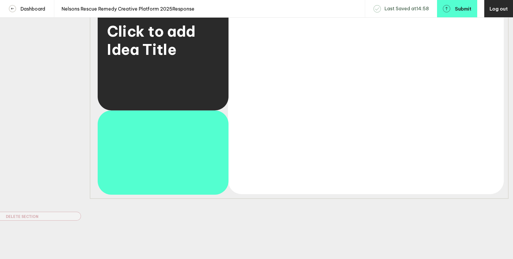
click at [292, 99] on div "Click to add text" at bounding box center [366, 94] width 245 height 178
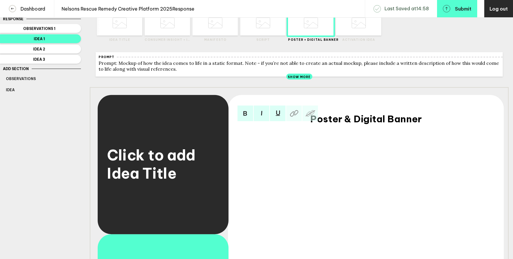
scroll to position [0, 0]
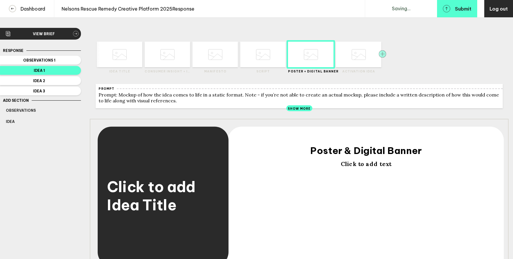
click at [383, 54] on icon "button" at bounding box center [382, 53] width 7 height 7
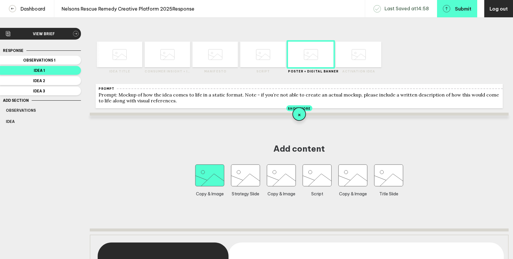
click at [217, 185] on icon "button" at bounding box center [209, 176] width 29 height 22
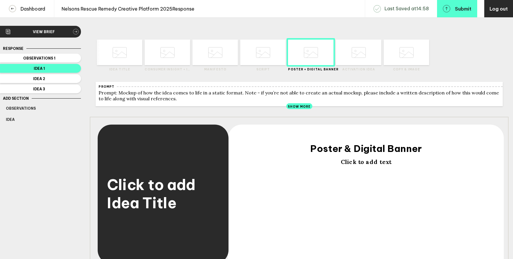
scroll to position [3, 0]
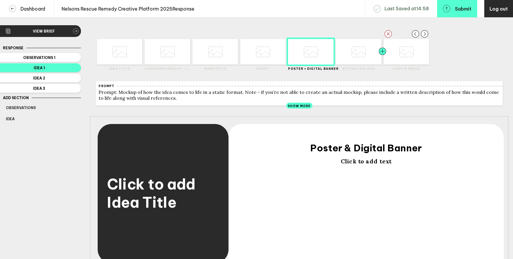
click at [401, 51] on div at bounding box center [394, 52] width 23 height 26
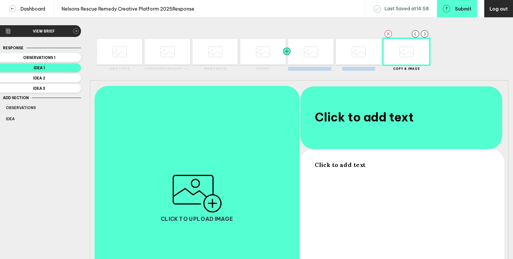
drag, startPoint x: 401, startPoint y: 51, endPoint x: 300, endPoint y: 56, distance: 101.9
click at [300, 56] on div "Delete Created with Sketch. Move Left Created with Sketch. Move Right Created w…" at bounding box center [299, 52] width 419 height 47
click at [335, 121] on span "Click to add text" at bounding box center [364, 117] width 99 height 15
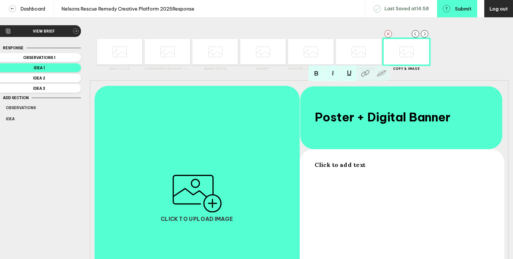
click at [333, 168] on span "Click to add text" at bounding box center [340, 164] width 51 height 7
click at [381, 168] on span "Black & white portrait of" at bounding box center [351, 164] width 73 height 7
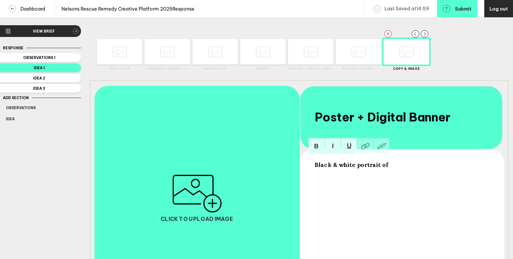
drag, startPoint x: 388, startPoint y: 168, endPoint x: 296, endPoint y: 168, distance: 92.1
click at [296, 168] on div "Black & white portrait of Poster + Digital Banner Click to upload image" at bounding box center [299, 198] width 419 height 236
click at [215, 202] on img "button" at bounding box center [197, 194] width 50 height 38
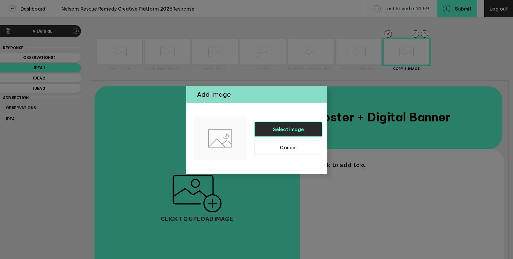
click at [270, 134] on button "Select image" at bounding box center [288, 129] width 68 height 15
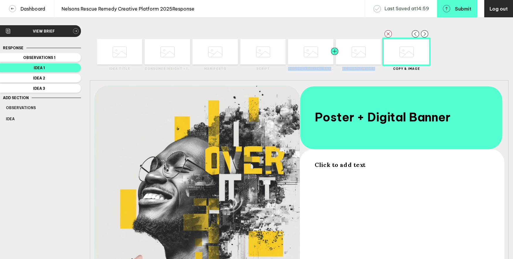
drag, startPoint x: 397, startPoint y: 50, endPoint x: 314, endPoint y: 50, distance: 83.6
click at [314, 50] on div "Delete Created with Sketch. Move Left Created with Sketch. Move Right Created w…" at bounding box center [299, 52] width 419 height 47
click at [303, 50] on div at bounding box center [298, 52] width 23 height 26
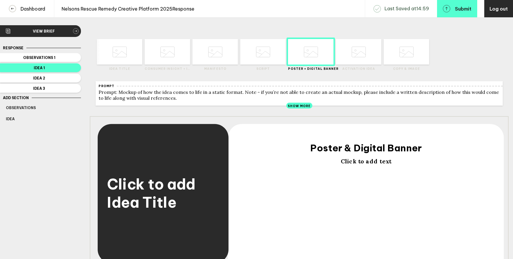
click at [340, 151] on span "Poster & Digital Banner" at bounding box center [366, 148] width 111 height 12
click at [345, 151] on span "Poster & Digital Banner" at bounding box center [366, 148] width 111 height 12
click at [356, 165] on span "Click to add text" at bounding box center [366, 161] width 51 height 7
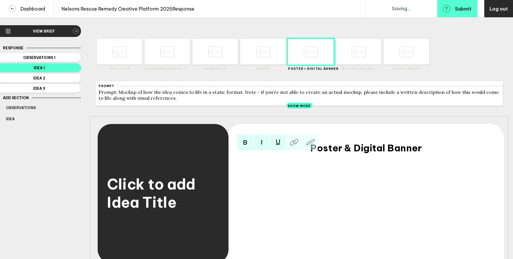
click at [356, 165] on div at bounding box center [366, 161] width 245 height 7
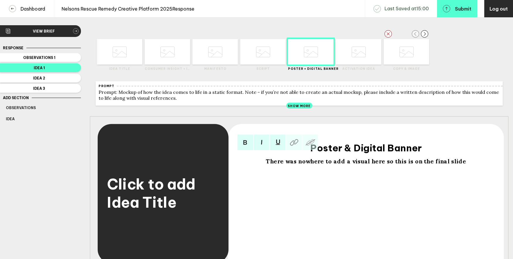
click at [413, 34] on rect "button" at bounding box center [415, 33] width 7 height 7
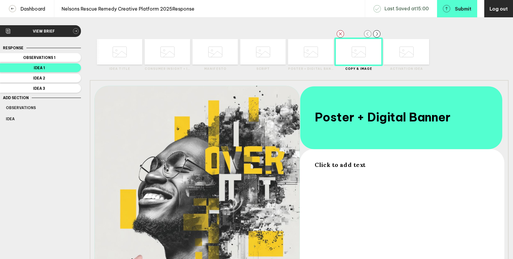
click at [366, 35] on rect "button" at bounding box center [367, 33] width 7 height 7
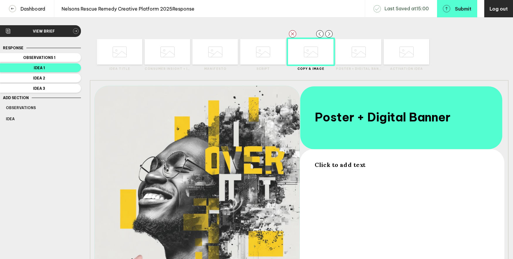
click at [308, 68] on label "Copy & Image" at bounding box center [310, 69] width 45 height 4
click at [304, 68] on label "Copy & Image" at bounding box center [310, 69] width 45 height 4
click at [364, 52] on div at bounding box center [371, 52] width 23 height 26
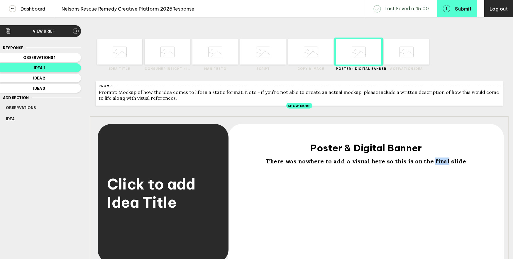
drag, startPoint x: 431, startPoint y: 165, endPoint x: 444, endPoint y: 165, distance: 12.9
click at [444, 165] on span "There was nowhere to add a visual here so this is on the final slide" at bounding box center [366, 161] width 200 height 7
click at [434, 164] on span "There was nowhere to add a visual here so this is on the final slide" at bounding box center [366, 161] width 200 height 7
click at [431, 165] on span "There was nowhere to add a visual here so this is on the final slide" at bounding box center [366, 161] width 200 height 7
click at [80, 129] on div "Response Observations 1 Idea 1 Idea 2 Idea 3 Add Section Observations Idea Dele…" at bounding box center [40, 208] width 81 height 329
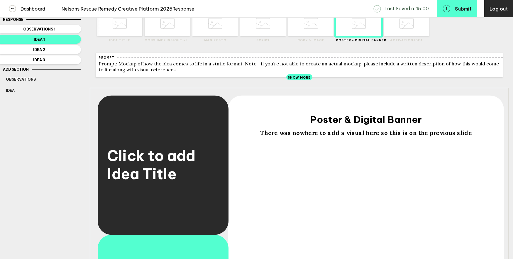
scroll to position [0, 0]
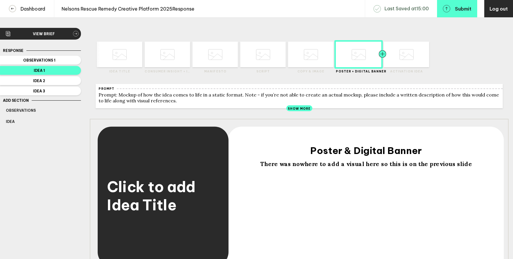
click at [401, 53] on div at bounding box center [394, 55] width 23 height 26
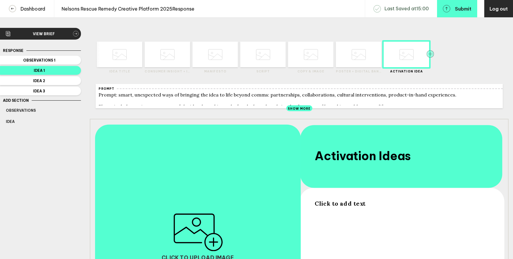
click at [432, 54] on rect "button" at bounding box center [430, 53] width 7 height 7
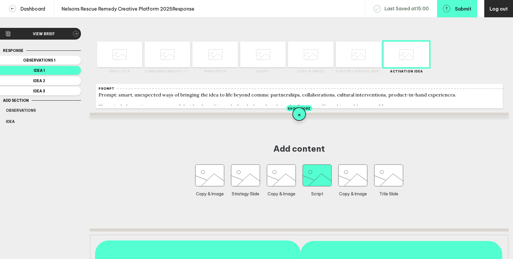
click at [324, 178] on icon "button" at bounding box center [317, 176] width 29 height 22
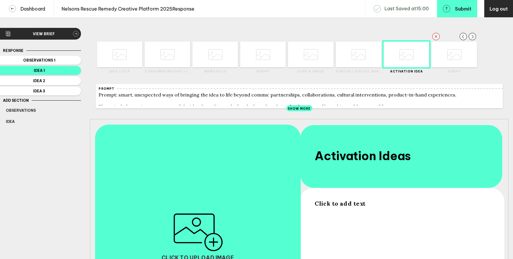
click at [453, 58] on icon at bounding box center [454, 54] width 14 height 22
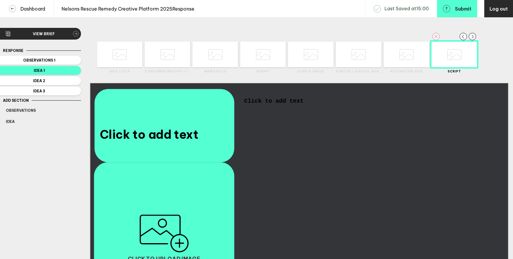
click at [435, 37] on icon "button" at bounding box center [435, 36] width 7 height 7
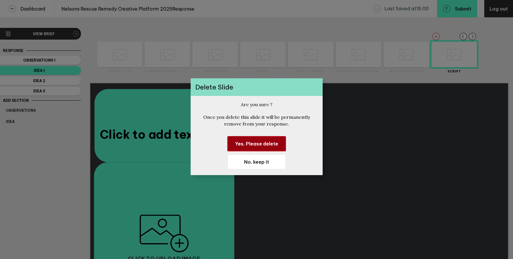
click at [263, 141] on span "Yes. Please delete" at bounding box center [256, 144] width 43 height 6
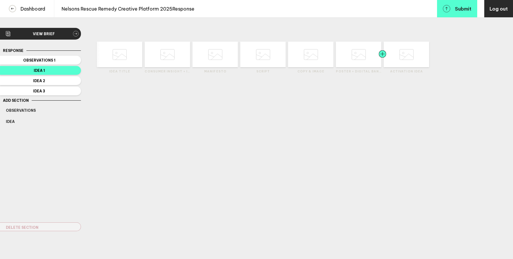
click at [397, 52] on div at bounding box center [394, 55] width 23 height 26
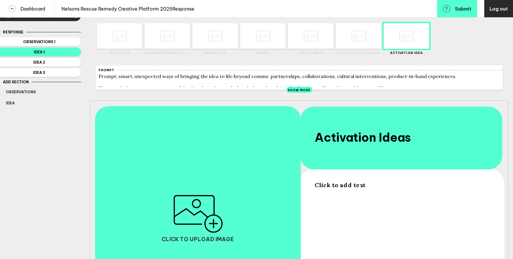
scroll to position [32, 0]
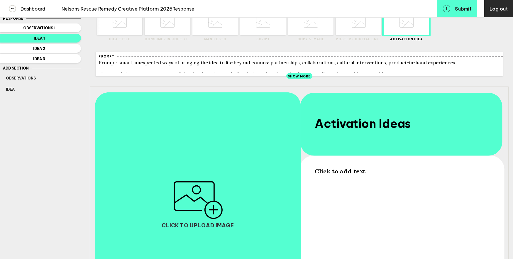
click at [351, 180] on div "Click to add text" at bounding box center [401, 238] width 173 height 141
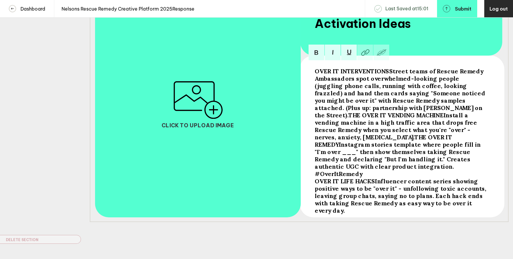
scroll to position [135, 0]
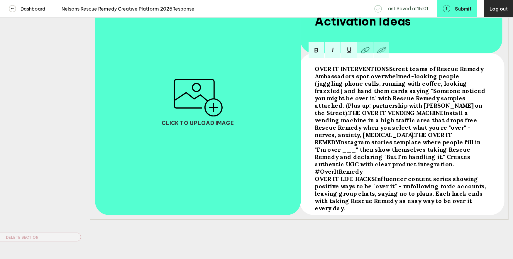
click at [315, 183] on span "OVER IT LIFE HACKS" at bounding box center [345, 178] width 60 height 7
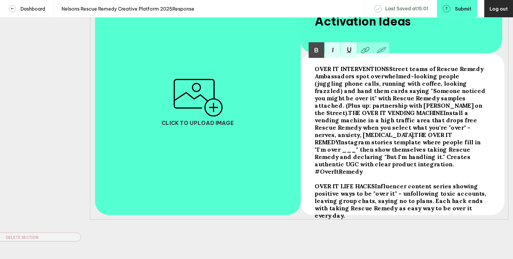
drag, startPoint x: 381, startPoint y: 152, endPoint x: 310, endPoint y: 135, distance: 73.1
click at [310, 135] on div "OVER IT INTERVENTIONS Street teams of Rescue Remedy Ambassadors spot overwhelme…" at bounding box center [299, 102] width 419 height 236
copy span "Install a vending machine in a high traffic area that drops free Rescue Remedy …"
click at [211, 97] on img "button" at bounding box center [198, 98] width 50 height 38
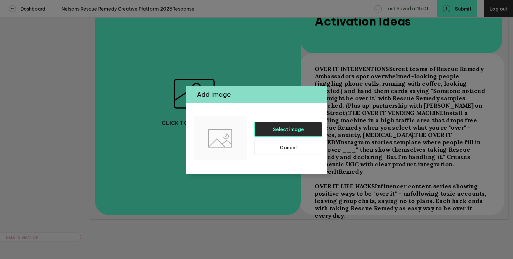
click at [277, 131] on span "Select image" at bounding box center [288, 129] width 31 height 6
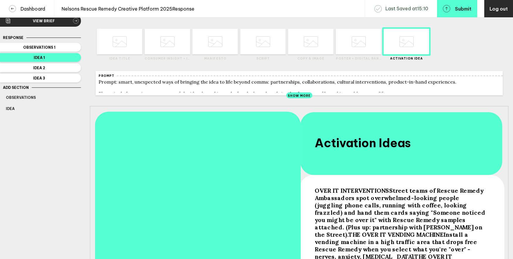
scroll to position [0, 0]
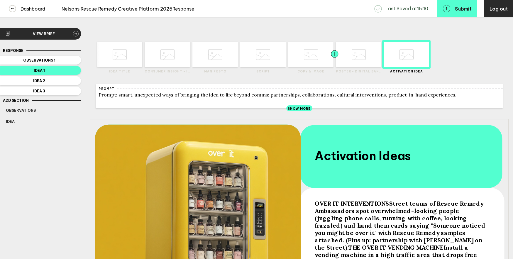
click at [353, 58] on div at bounding box center [346, 55] width 23 height 26
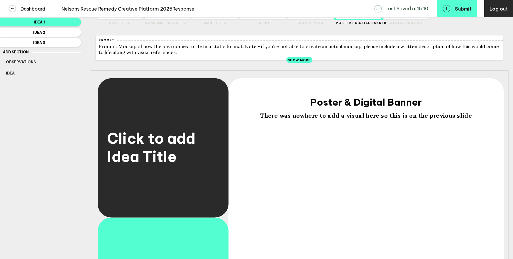
scroll to position [45, 0]
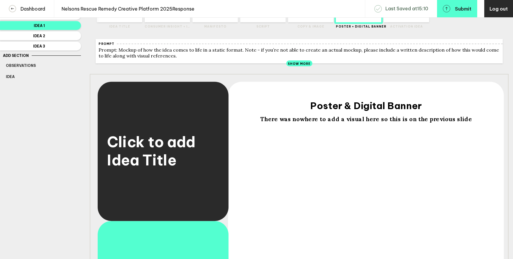
click at [316, 123] on span "There was nowhere to add a visual here so this is on the previous slide" at bounding box center [366, 118] width 212 height 7
click at [311, 164] on div "There was nowhere to add a visual here so this is on the previous slide" at bounding box center [366, 204] width 249 height 182
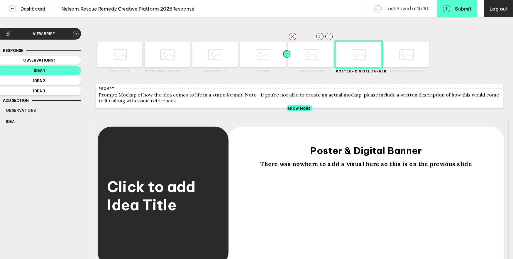
click at [309, 57] on div at bounding box center [298, 55] width 23 height 26
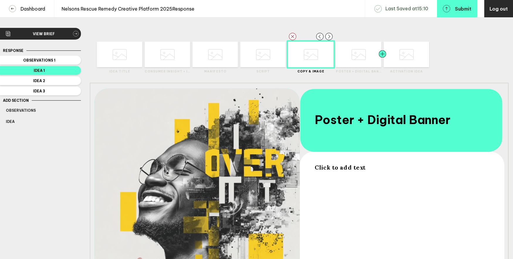
click at [405, 52] on div at bounding box center [394, 55] width 23 height 26
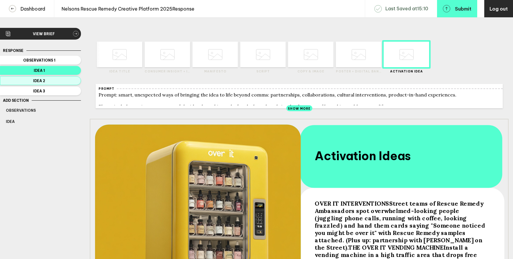
click at [62, 82] on span "Idea 2" at bounding box center [39, 81] width 67 height 4
